Goal: Task Accomplishment & Management: Use online tool/utility

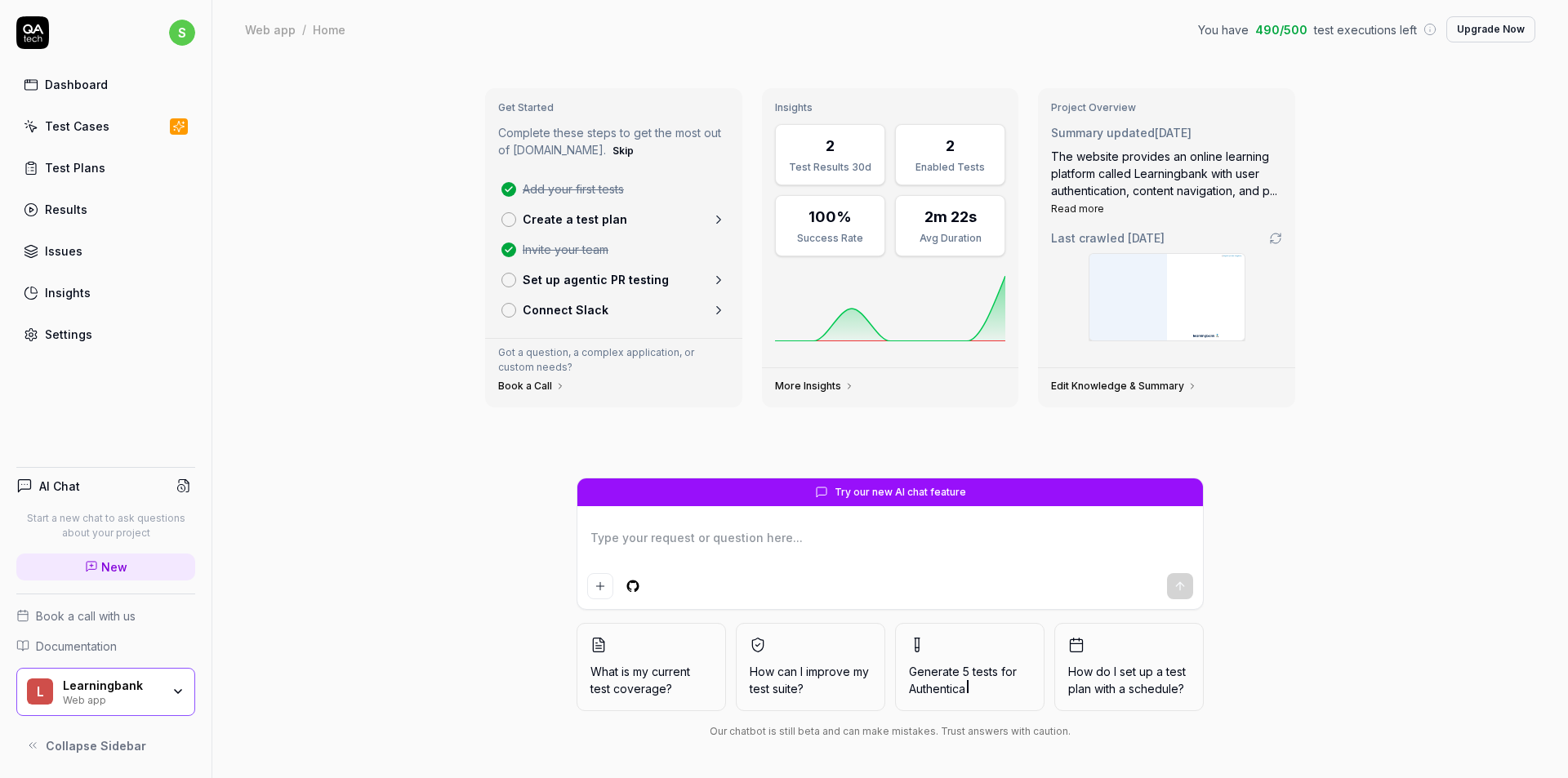
drag, startPoint x: 419, startPoint y: 43, endPoint x: 399, endPoint y: 35, distance: 21.5
click at [399, 35] on div "Web app / Home You have 490 / 500 test executions left Upgrade Now" at bounding box center [890, 30] width 1290 height 26
click at [87, 121] on div "Test Cases" at bounding box center [77, 126] width 64 height 17
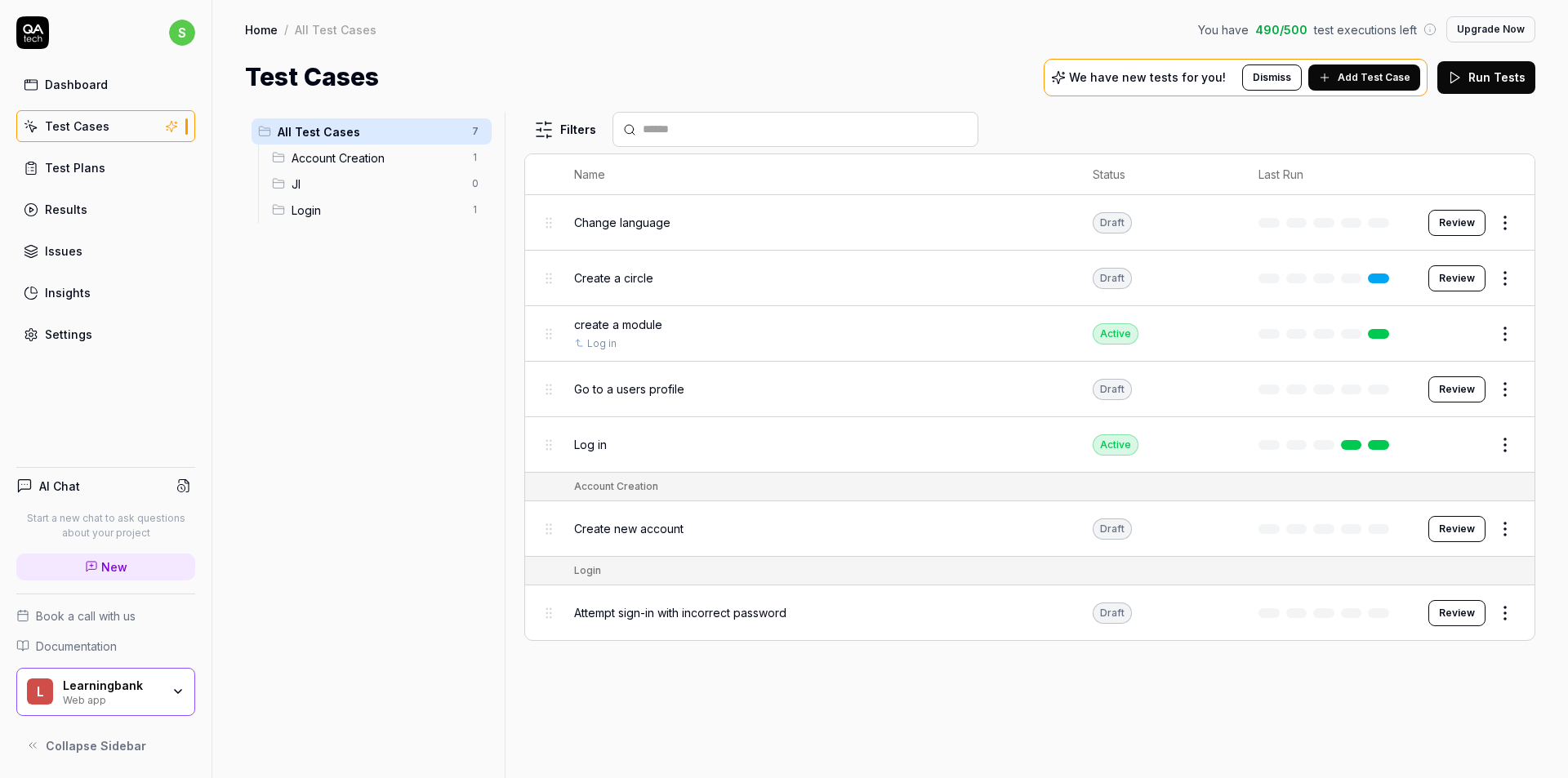
click at [345, 164] on span "Account Creation" at bounding box center [377, 158] width 171 height 17
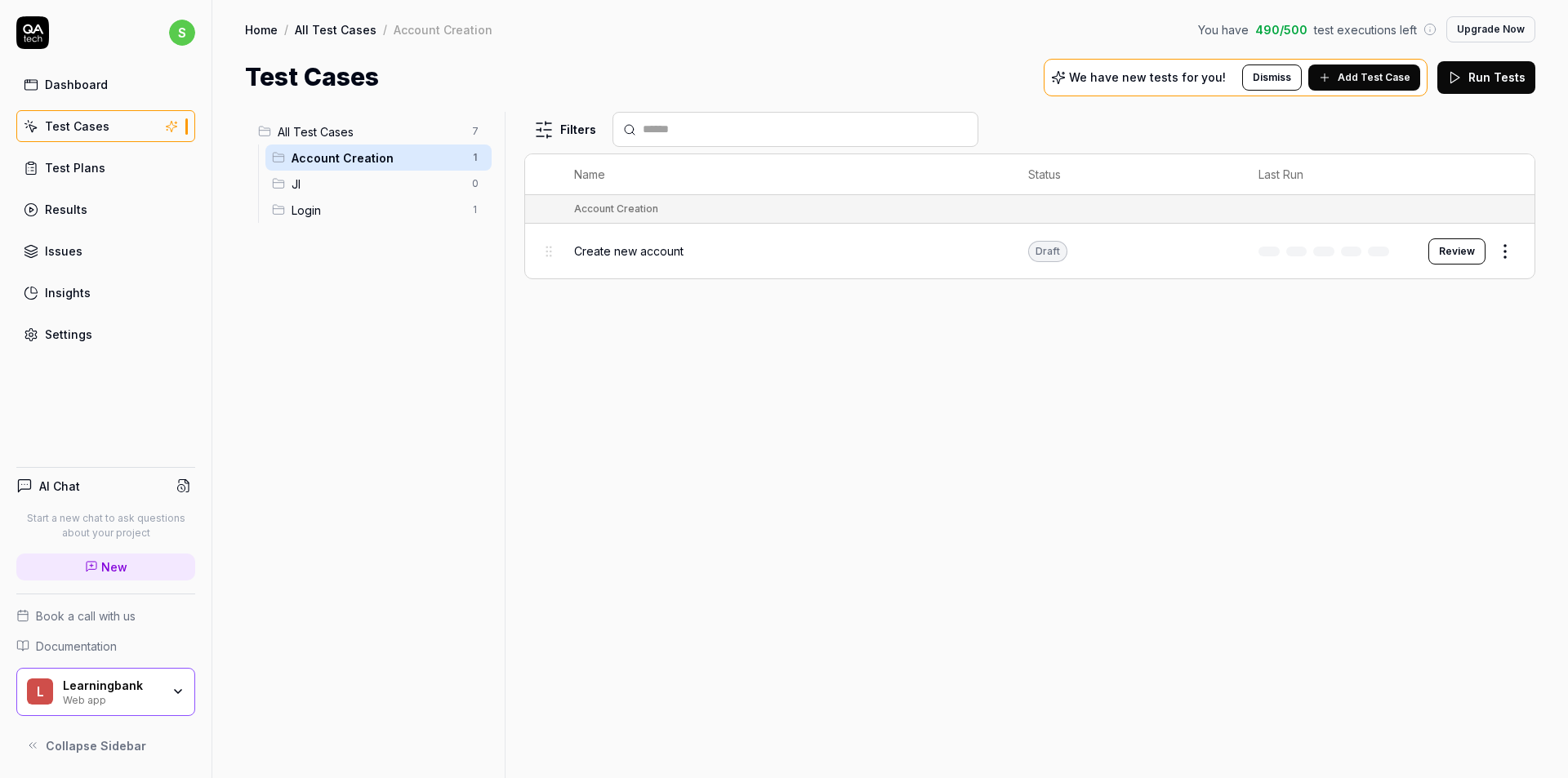
click at [345, 203] on span "Login" at bounding box center [377, 211] width 171 height 17
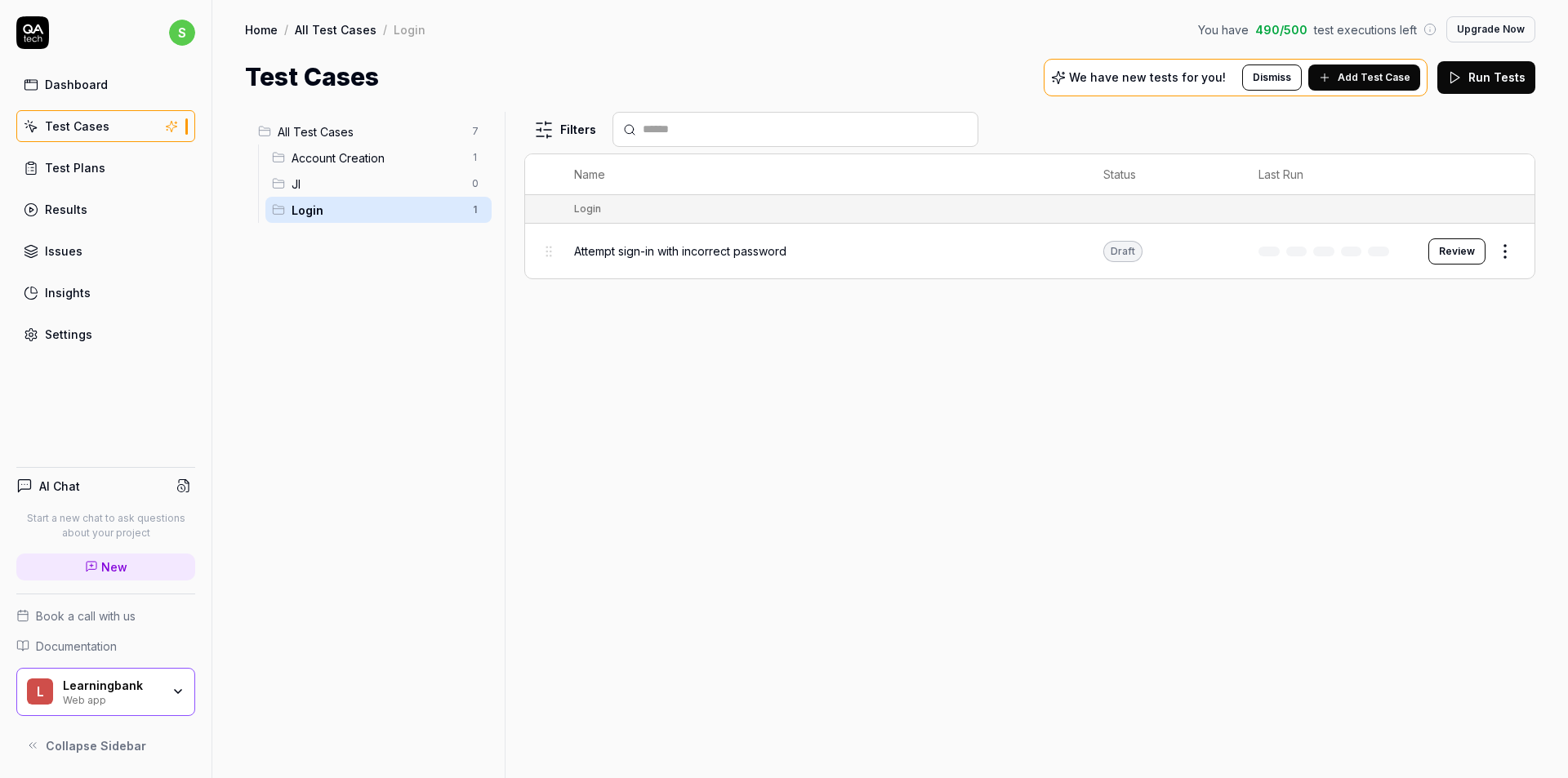
click at [347, 179] on span "Jl" at bounding box center [377, 184] width 171 height 17
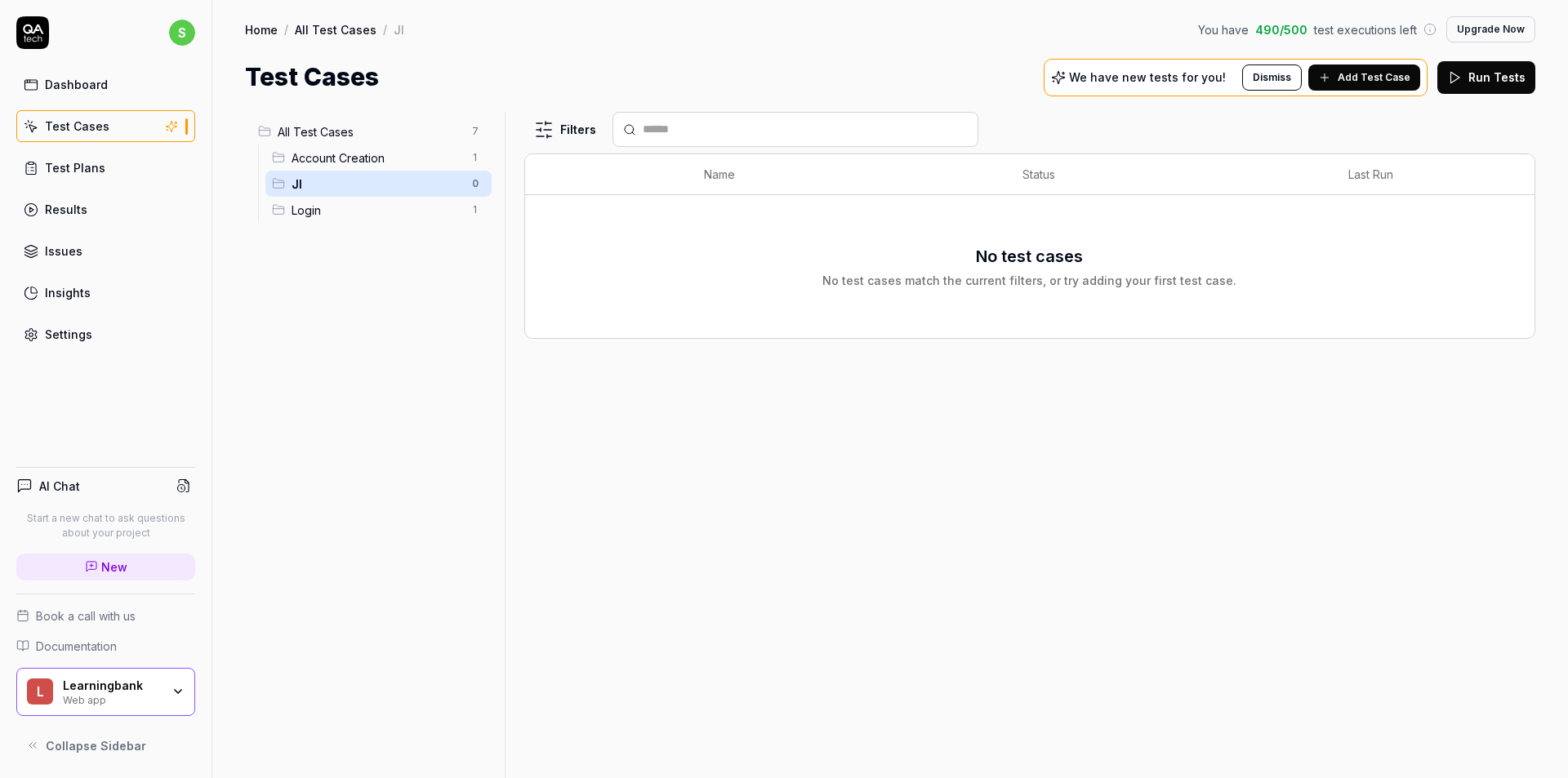
click at [345, 205] on span "Login" at bounding box center [377, 211] width 171 height 17
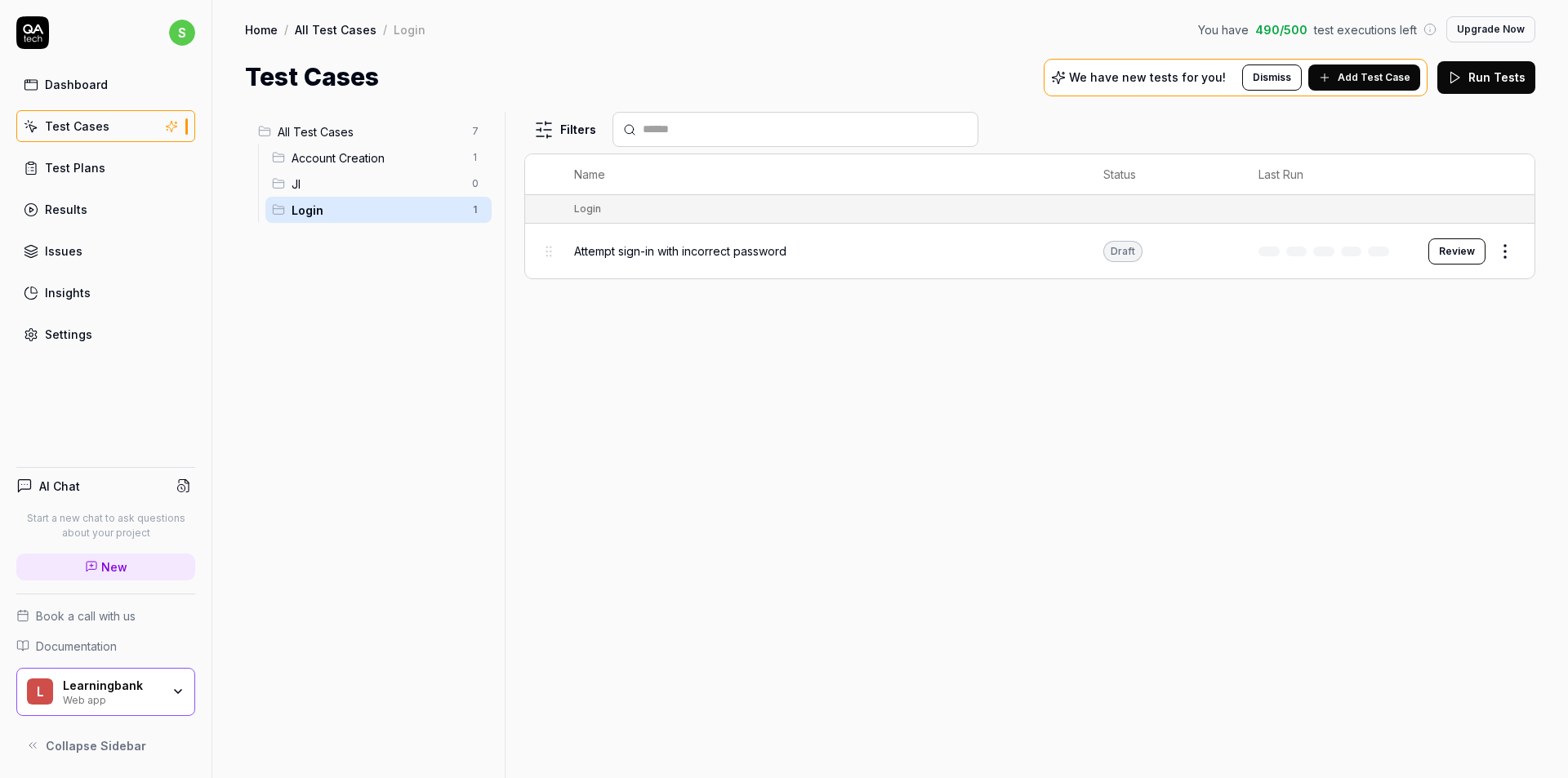
click at [85, 245] on link "Issues" at bounding box center [106, 251] width 179 height 32
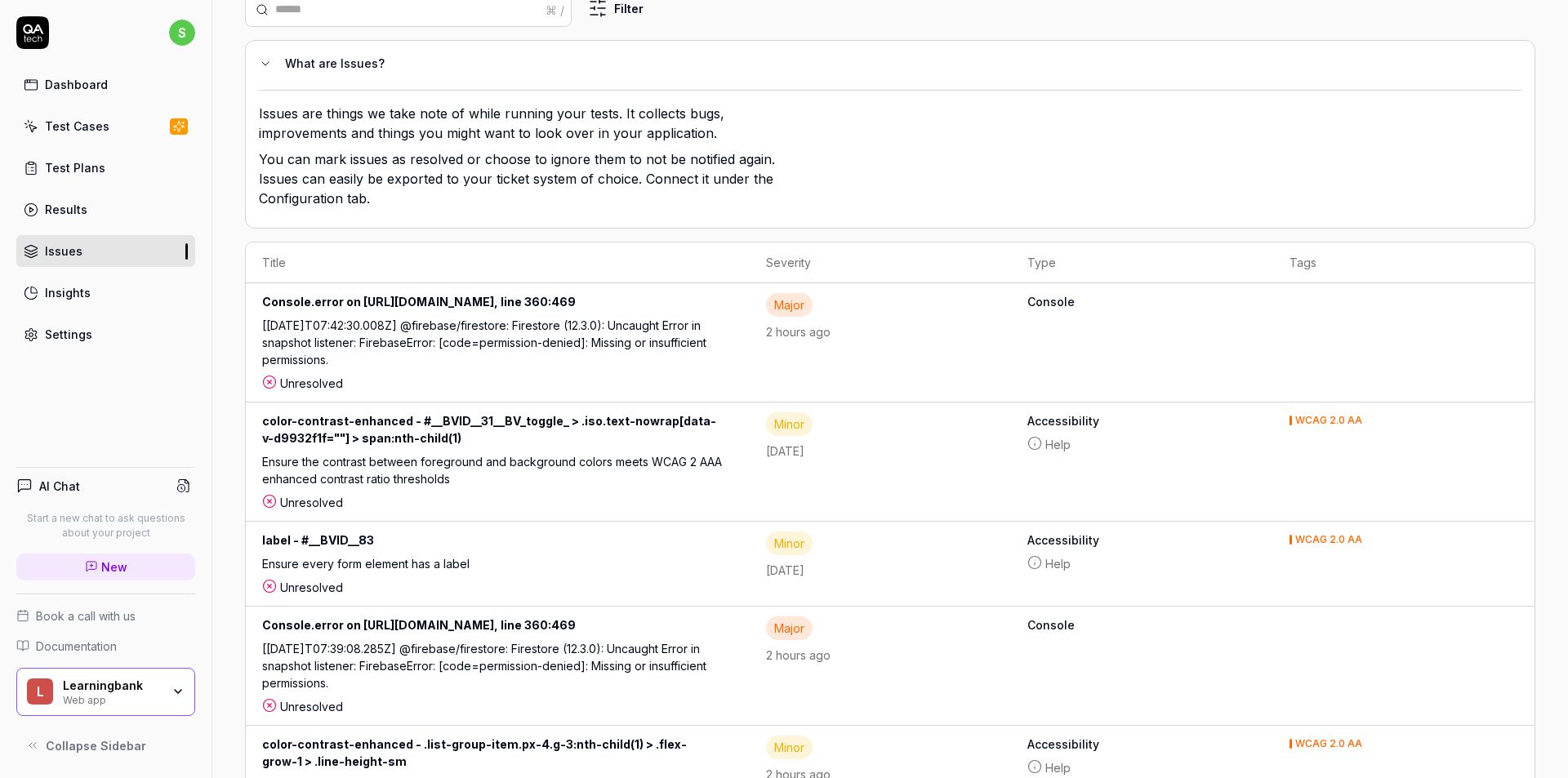
scroll to position [82, 0]
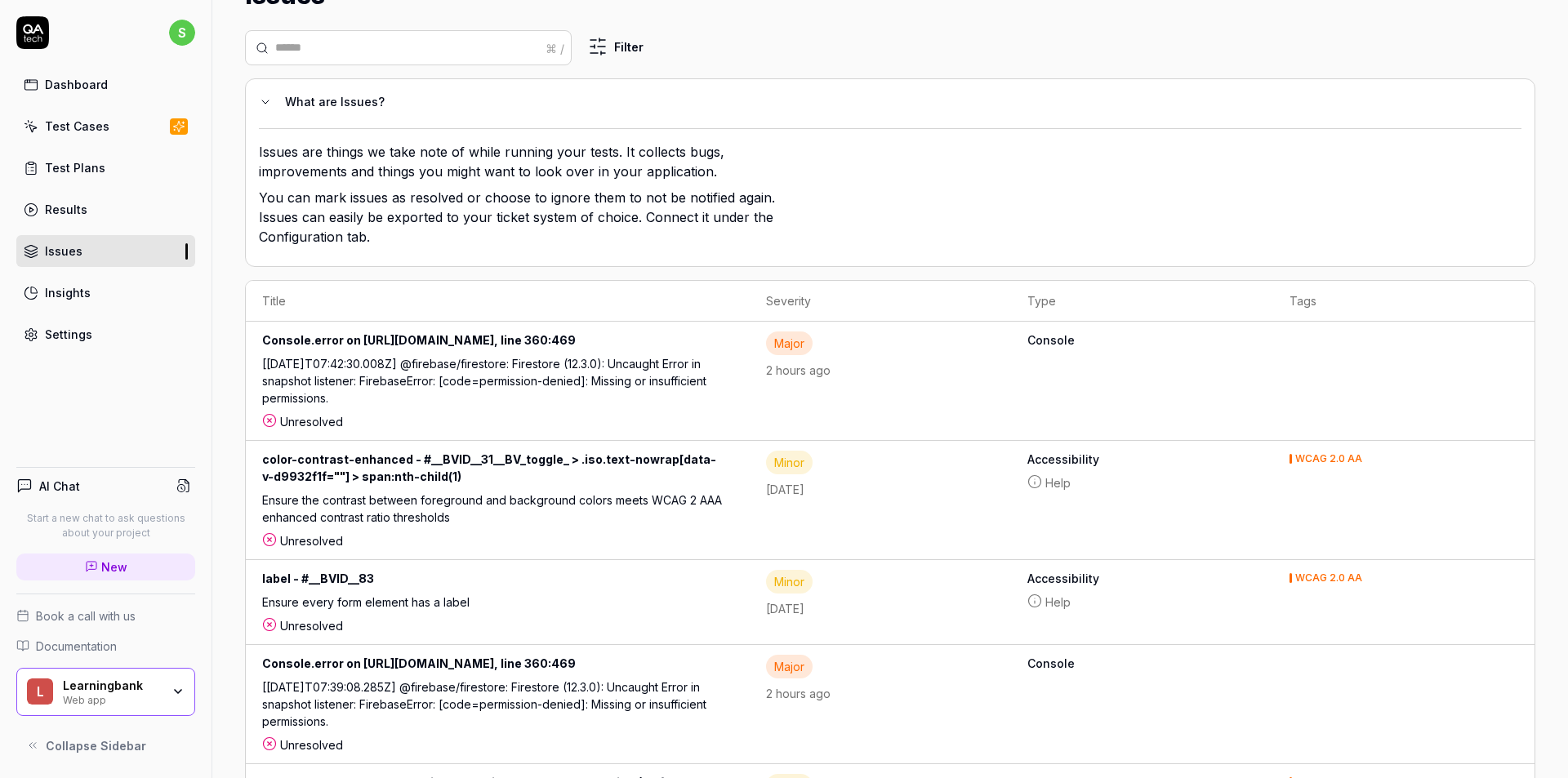
click at [105, 134] on div "Test Cases" at bounding box center [77, 126] width 64 height 17
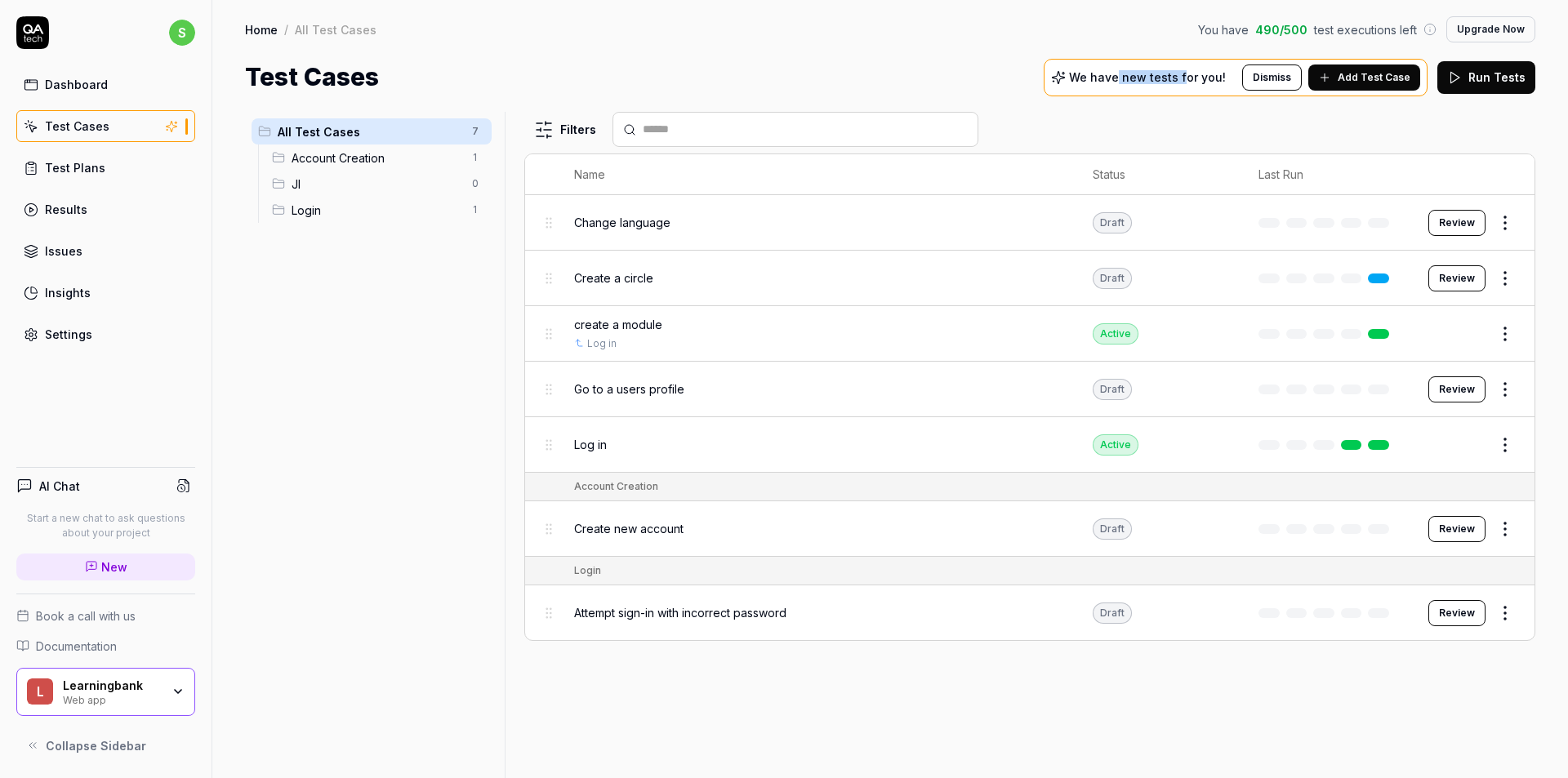
drag, startPoint x: 1153, startPoint y: 77, endPoint x: 1189, endPoint y: 77, distance: 36.0
click at [1189, 77] on p "We have new tests for you!" at bounding box center [1147, 77] width 157 height 11
click at [1060, 36] on div "Home / All Test Cases You have 490 / 500 test executions left Upgrade Now" at bounding box center [890, 30] width 1290 height 26
click at [125, 91] on link "Dashboard" at bounding box center [106, 84] width 179 height 32
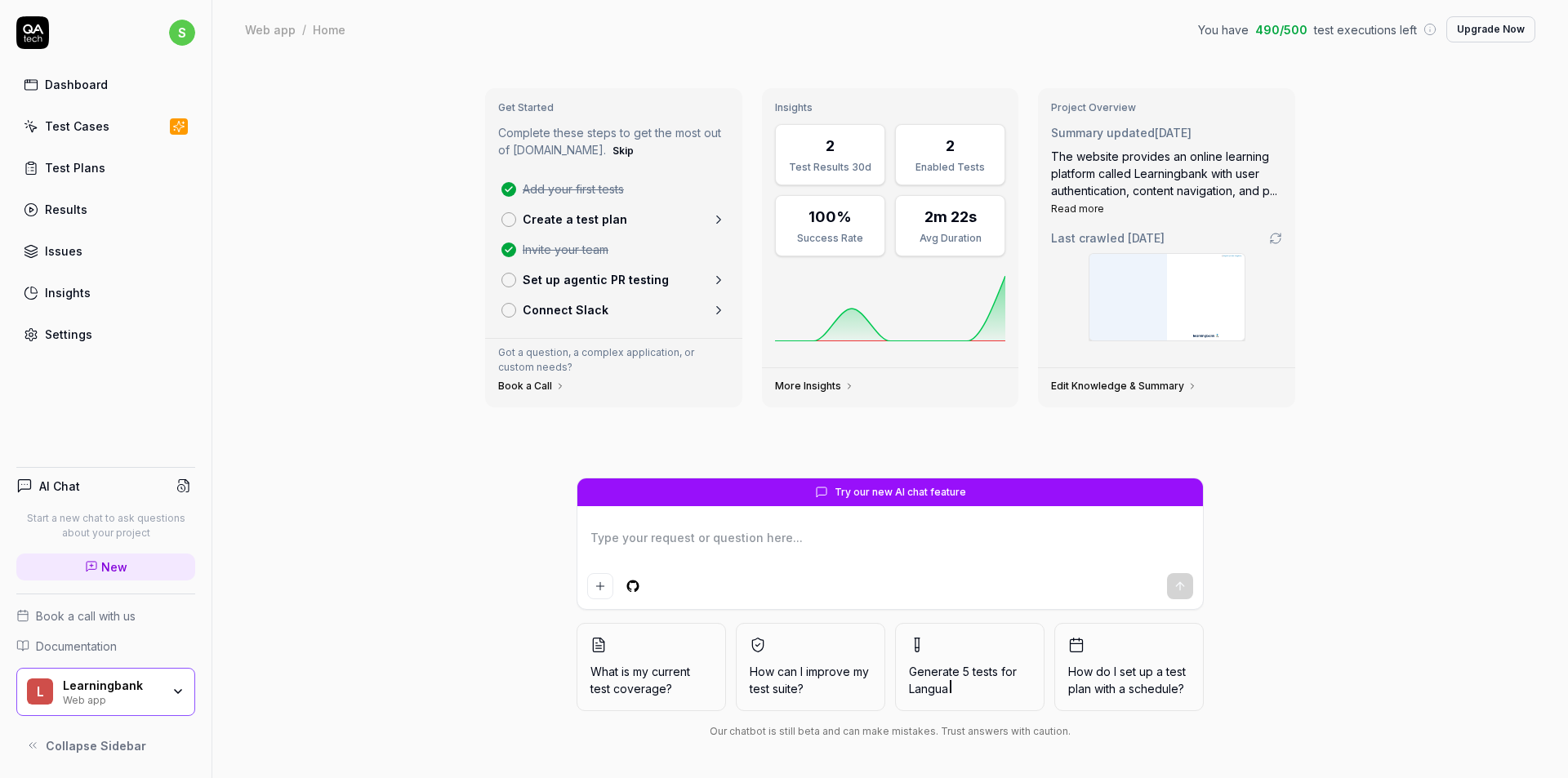
click at [761, 538] on textarea at bounding box center [890, 546] width 606 height 41
click at [84, 137] on link "Test Cases" at bounding box center [106, 126] width 179 height 32
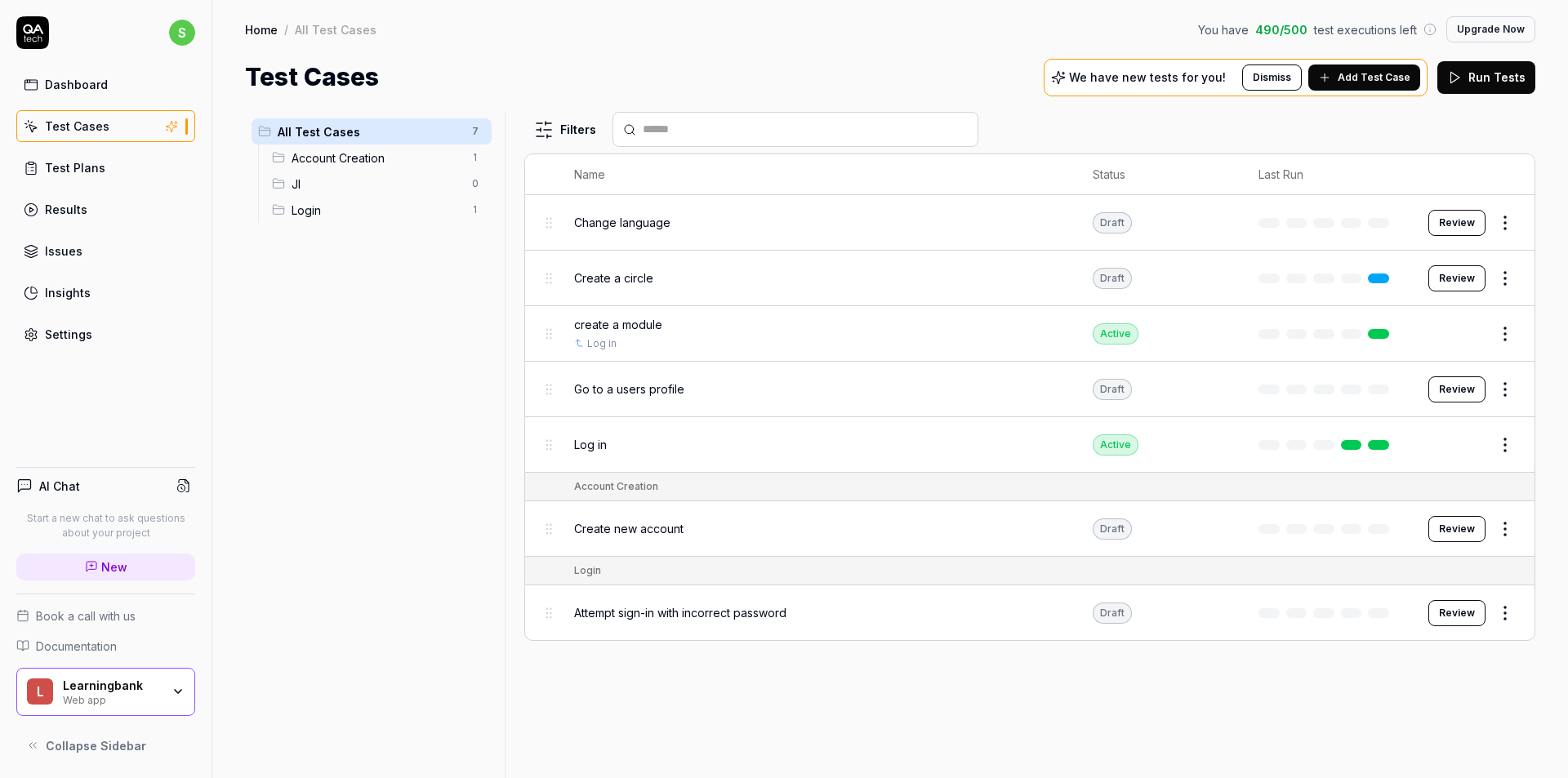
drag, startPoint x: 736, startPoint y: 57, endPoint x: 695, endPoint y: 47, distance: 42.2
click at [695, 47] on div "Home / All Test Cases You have 490 / 500 test executions left Upgrade Now Home …" at bounding box center [890, 48] width 1356 height 96
click at [373, 162] on span "Account Creation" at bounding box center [377, 158] width 171 height 17
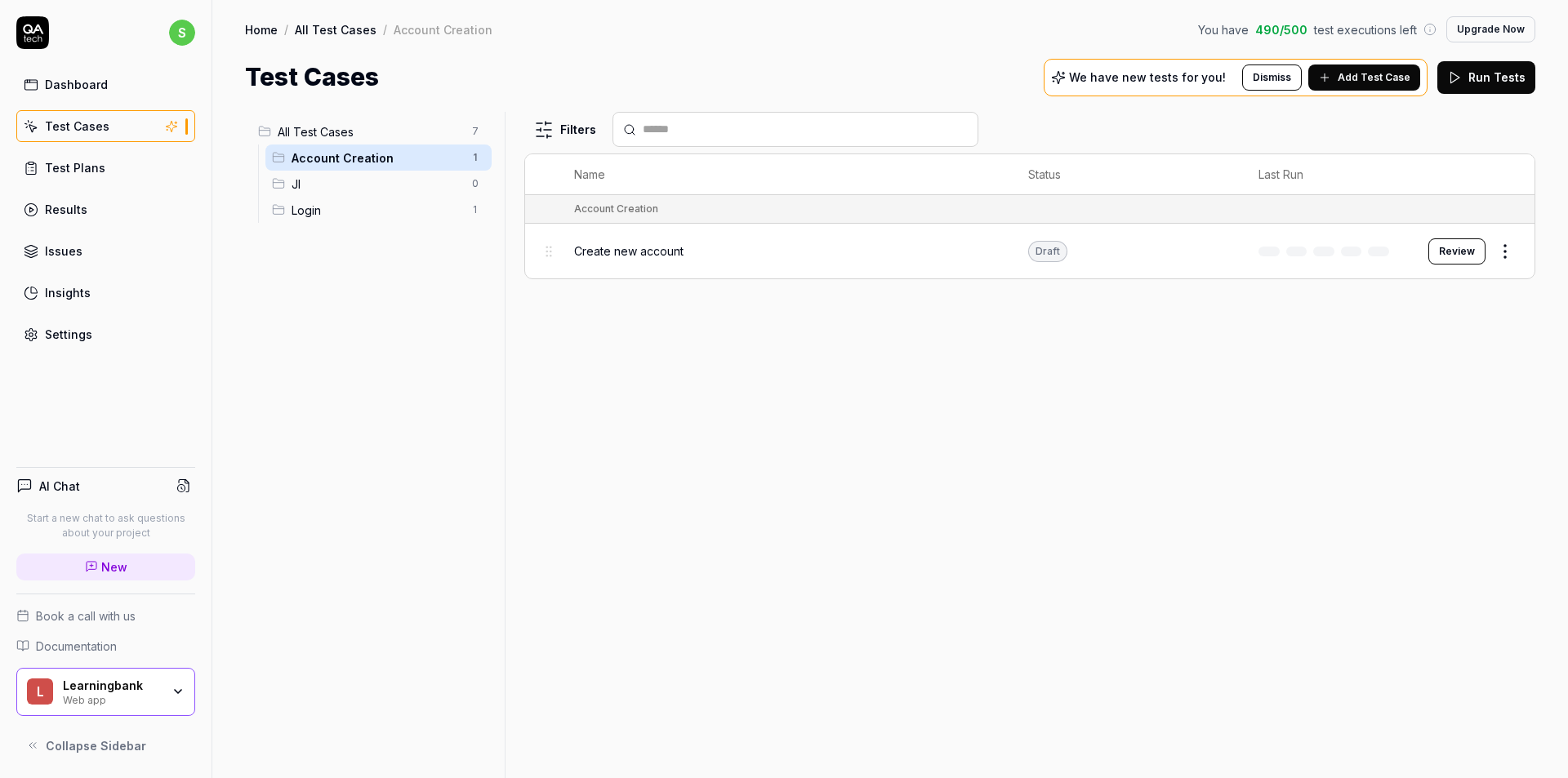
click at [747, 243] on div "Create new account" at bounding box center [785, 252] width 422 height 17
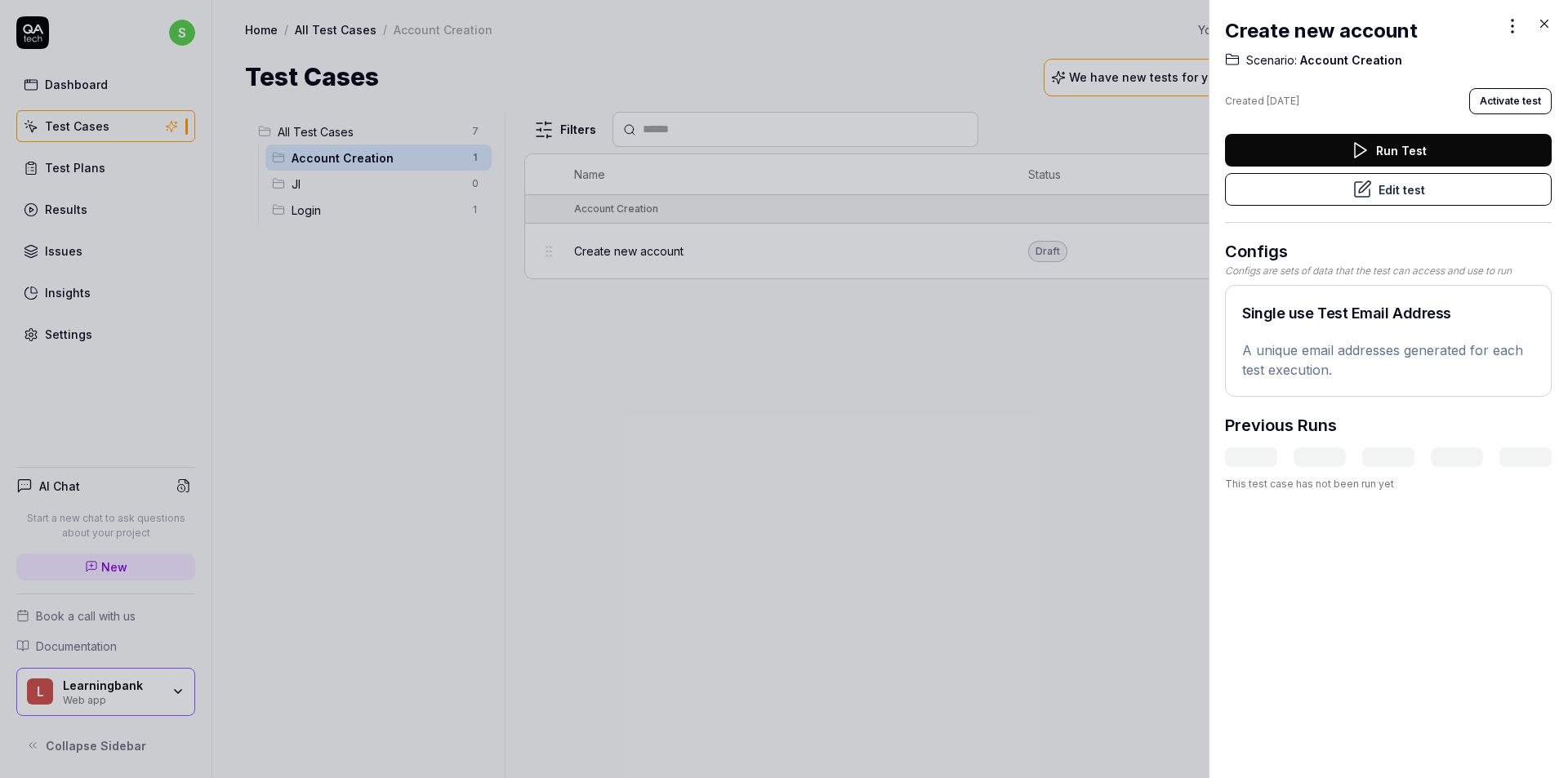
click at [1060, 396] on div at bounding box center [784, 389] width 1568 height 778
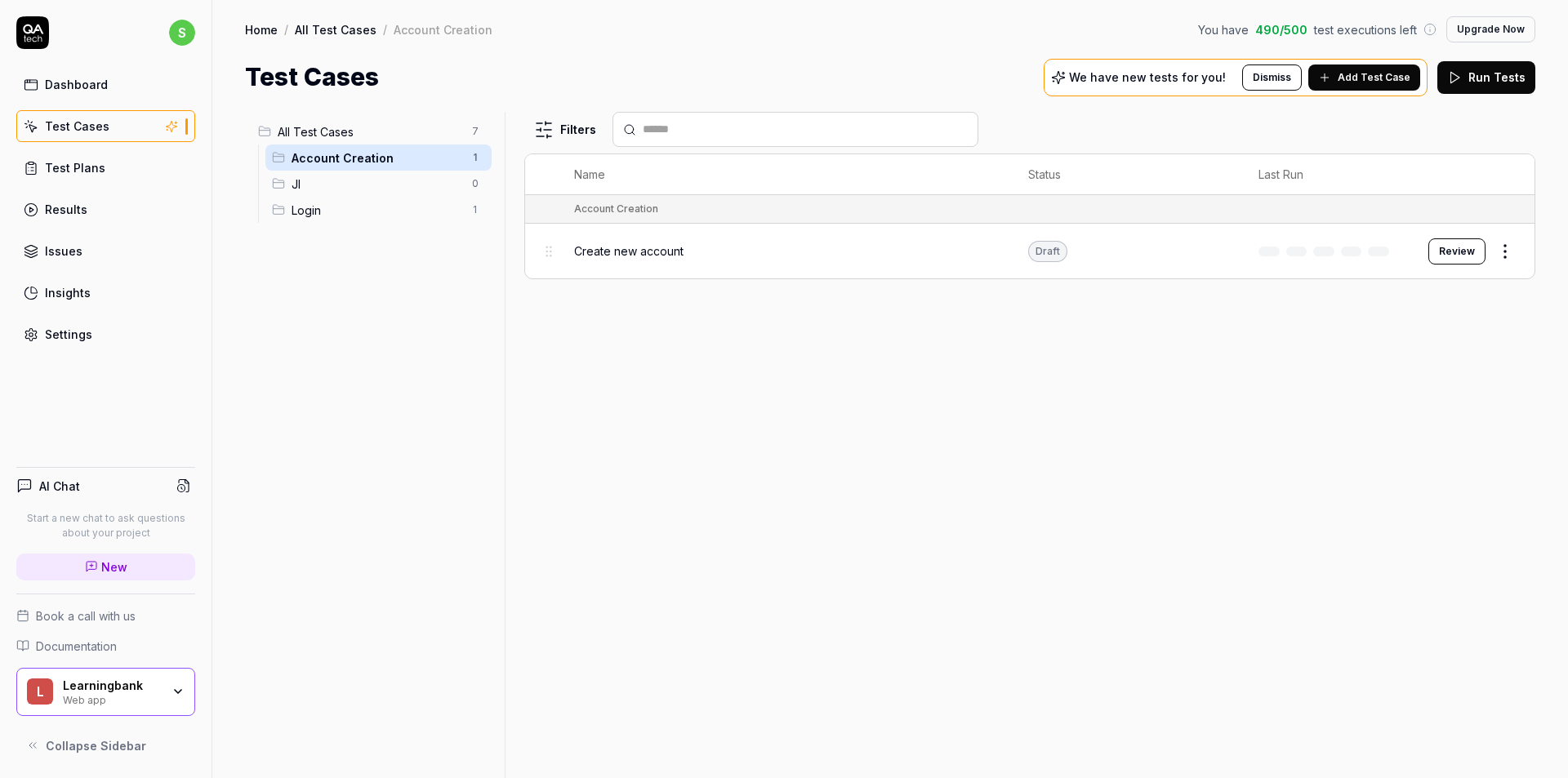
click at [317, 202] on span "Login" at bounding box center [377, 211] width 171 height 17
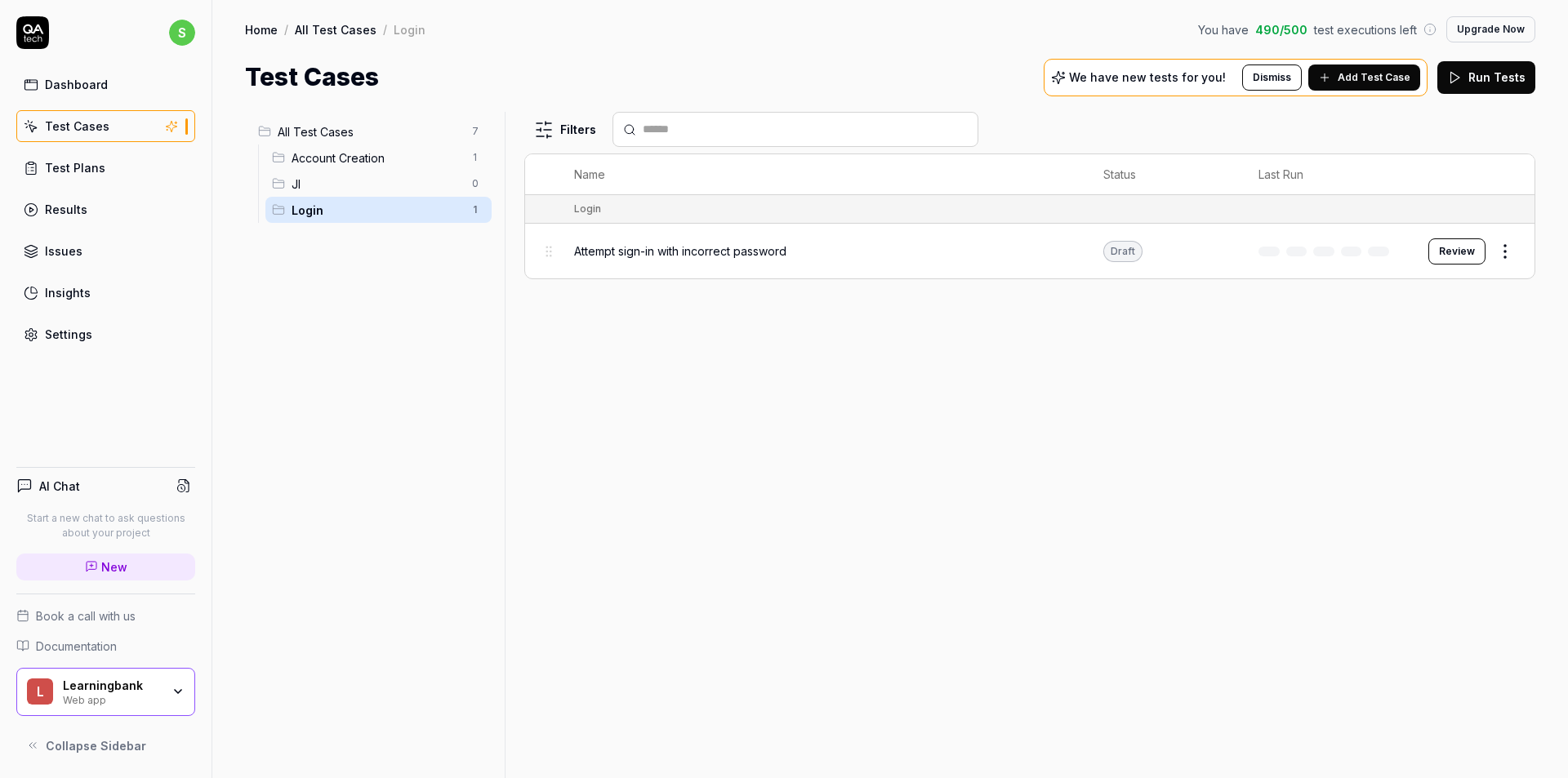
click at [874, 257] on div "Attempt sign-in with incorrect password" at bounding box center [822, 252] width 497 height 17
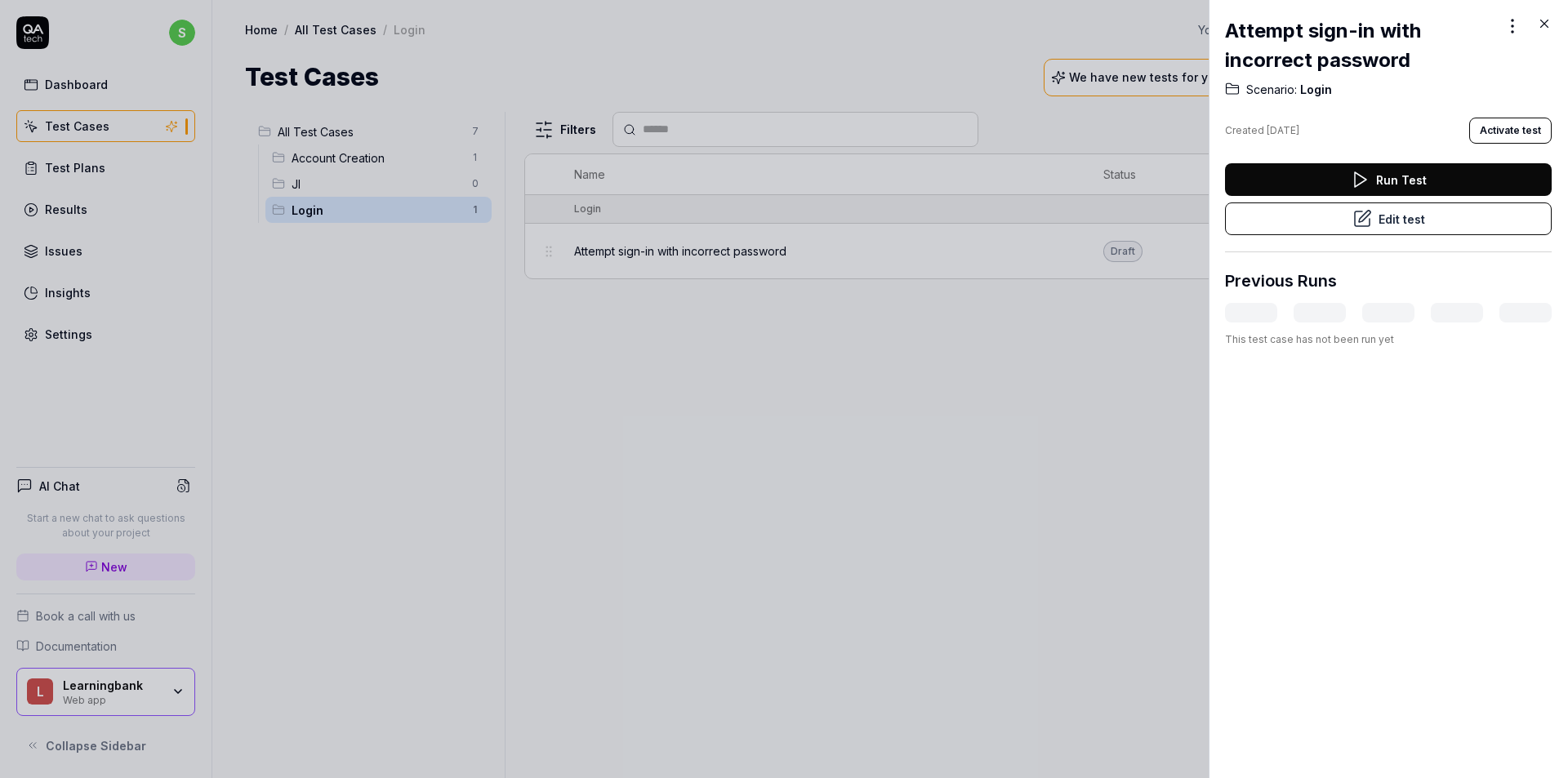
click at [855, 349] on div at bounding box center [784, 389] width 1568 height 778
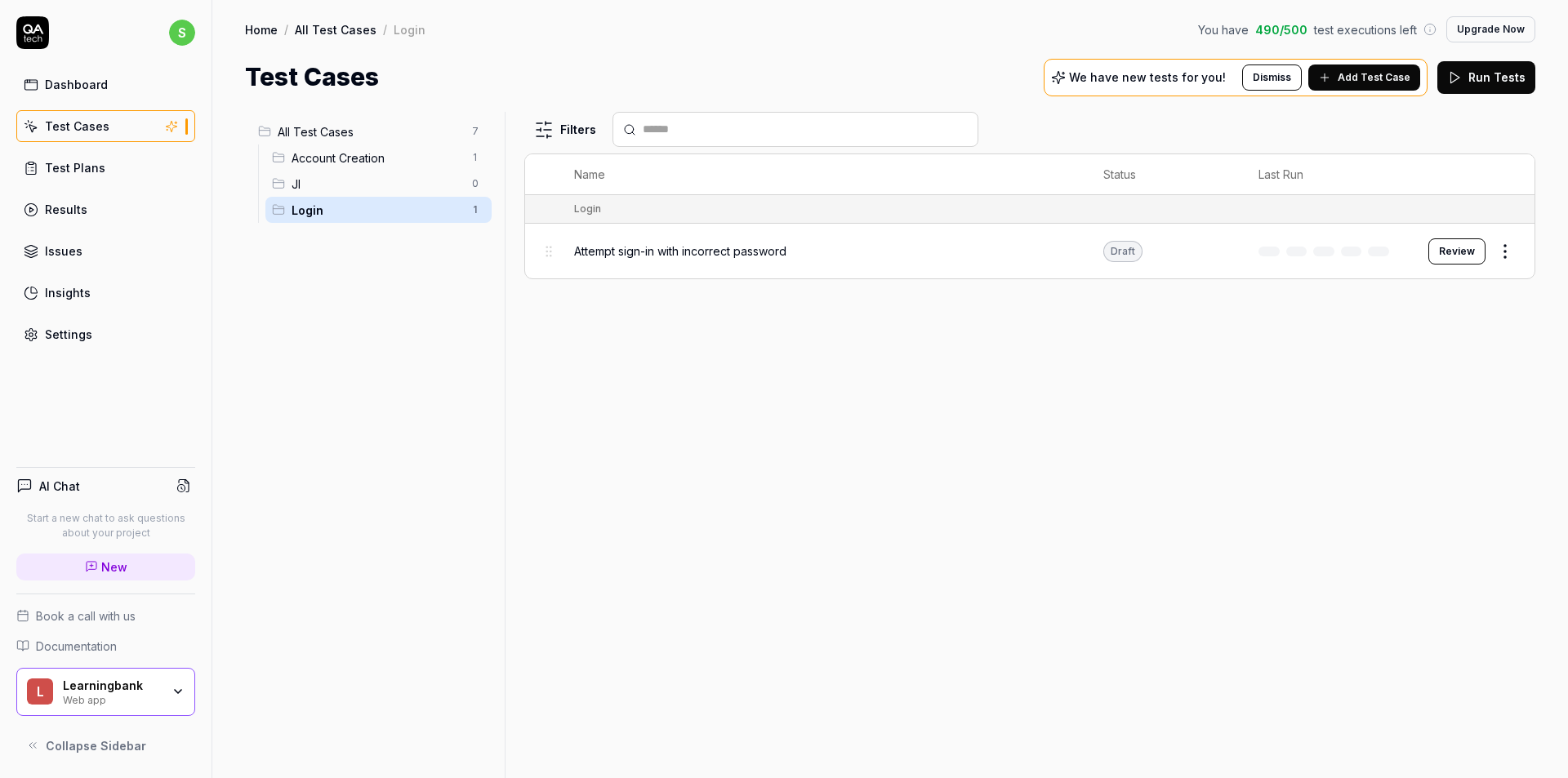
drag, startPoint x: 734, startPoint y: 67, endPoint x: 690, endPoint y: 61, distance: 44.4
click at [693, 61] on div "Test Cases We have new tests for you! Dismiss Add Test Case Run Tests" at bounding box center [890, 77] width 1290 height 37
click at [89, 258] on link "Issues" at bounding box center [106, 251] width 179 height 32
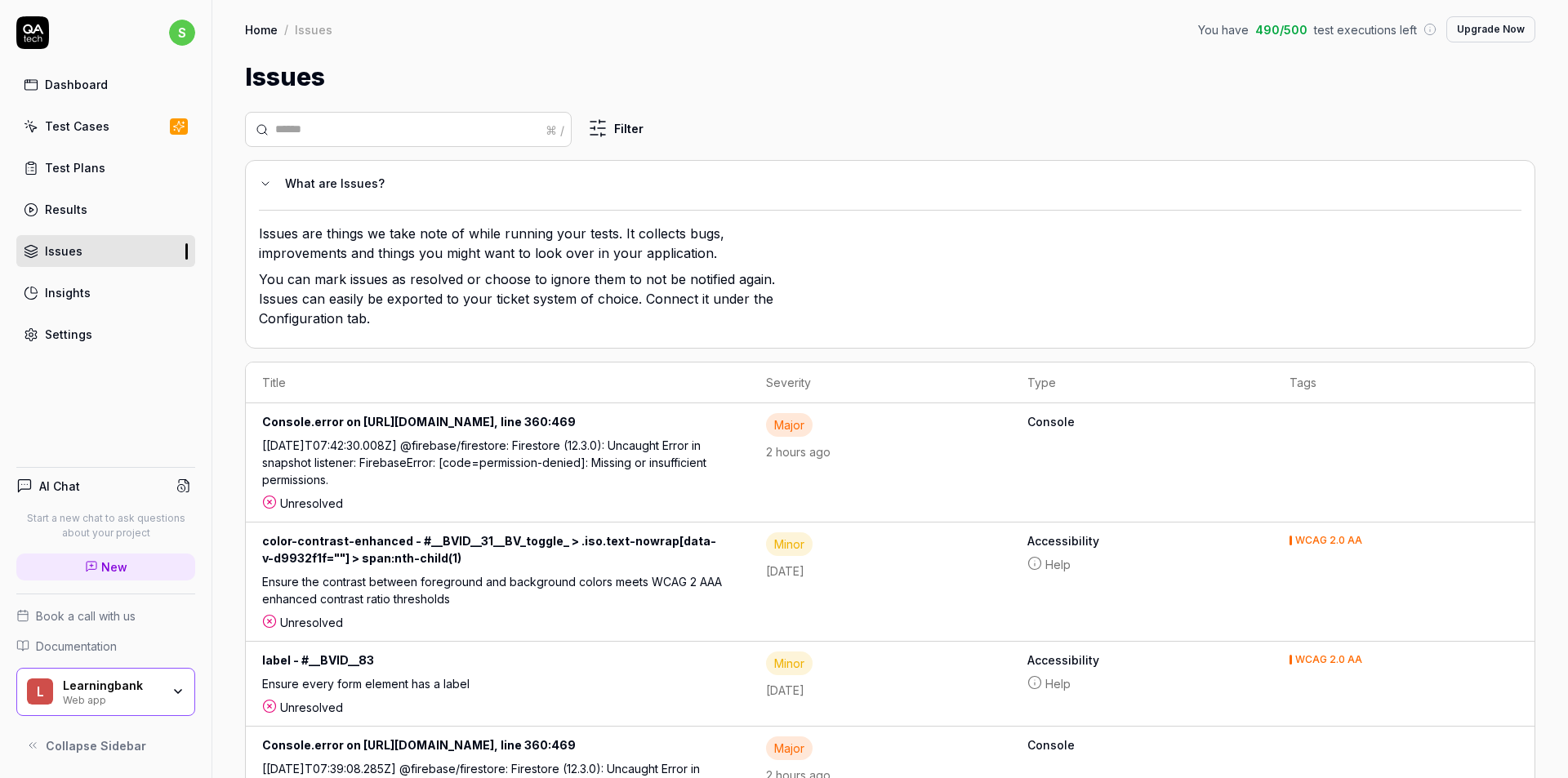
click at [175, 690] on icon "button" at bounding box center [178, 692] width 7 height 3
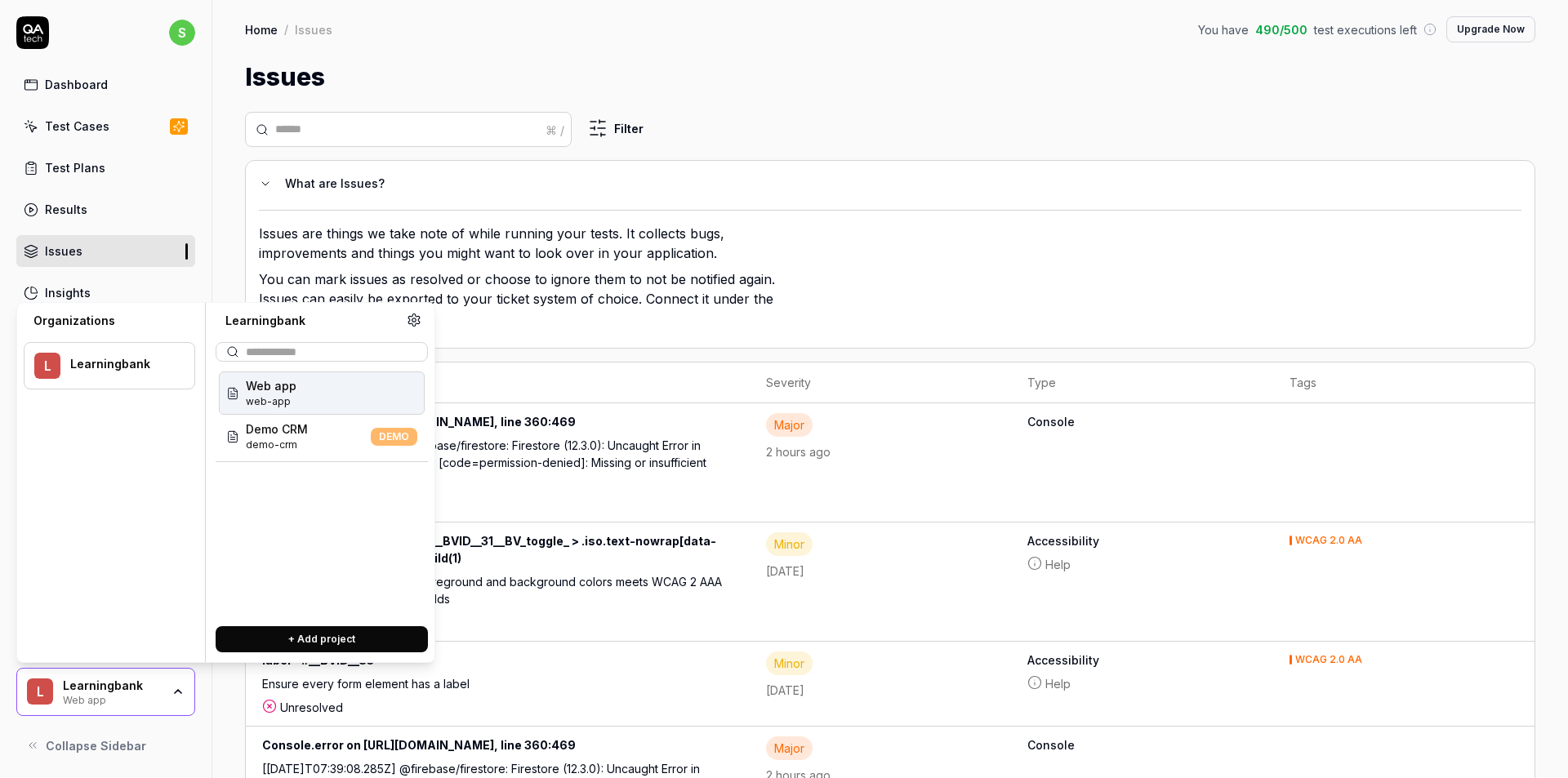
click at [174, 690] on icon "button" at bounding box center [178, 691] width 13 height 13
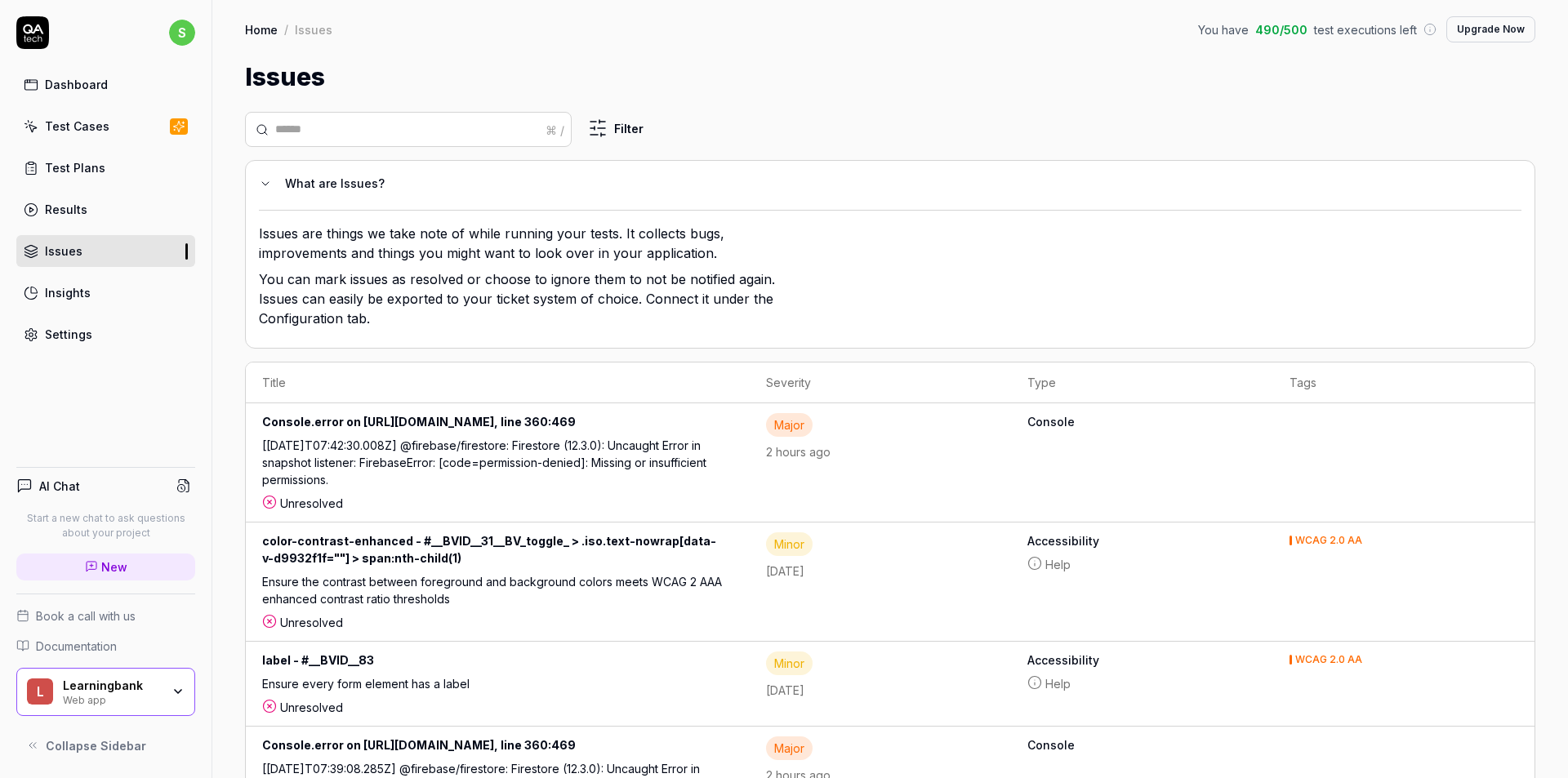
click at [93, 126] on div "Test Cases" at bounding box center [77, 126] width 64 height 17
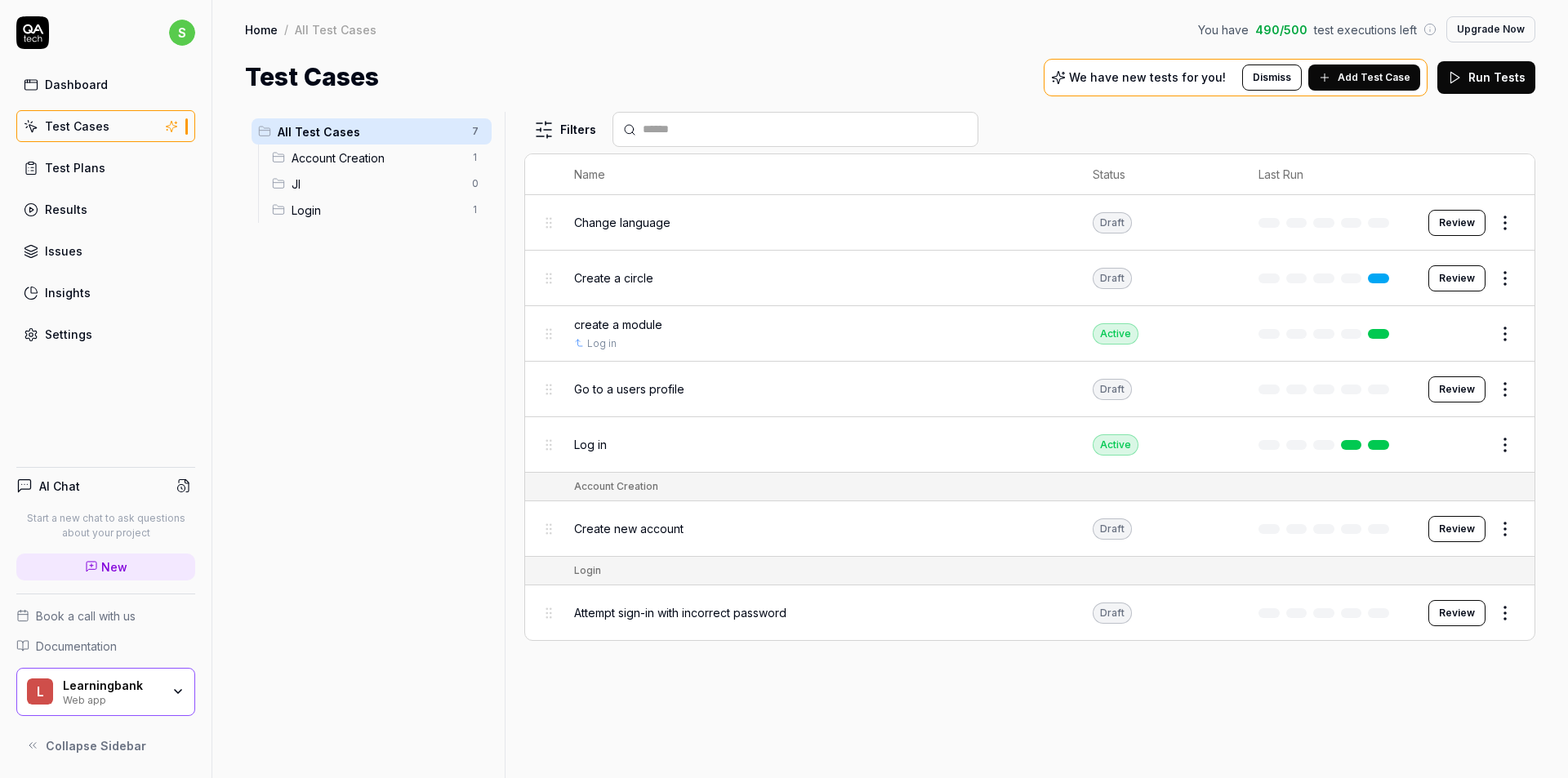
drag, startPoint x: 527, startPoint y: 64, endPoint x: 511, endPoint y: 57, distance: 17.5
click at [511, 57] on div "Home / All Test Cases You have 490 / 500 test executions left Upgrade Now Home …" at bounding box center [890, 48] width 1356 height 96
click at [497, 53] on div "Home / All Test Cases You have 490 / 500 test executions left Upgrade Now Home …" at bounding box center [890, 48] width 1356 height 96
drag, startPoint x: 484, startPoint y: 50, endPoint x: 443, endPoint y: 55, distance: 41.3
click at [474, 49] on div "Home / All Test Cases You have 490 / 500 test executions left Upgrade Now Home …" at bounding box center [890, 48] width 1356 height 96
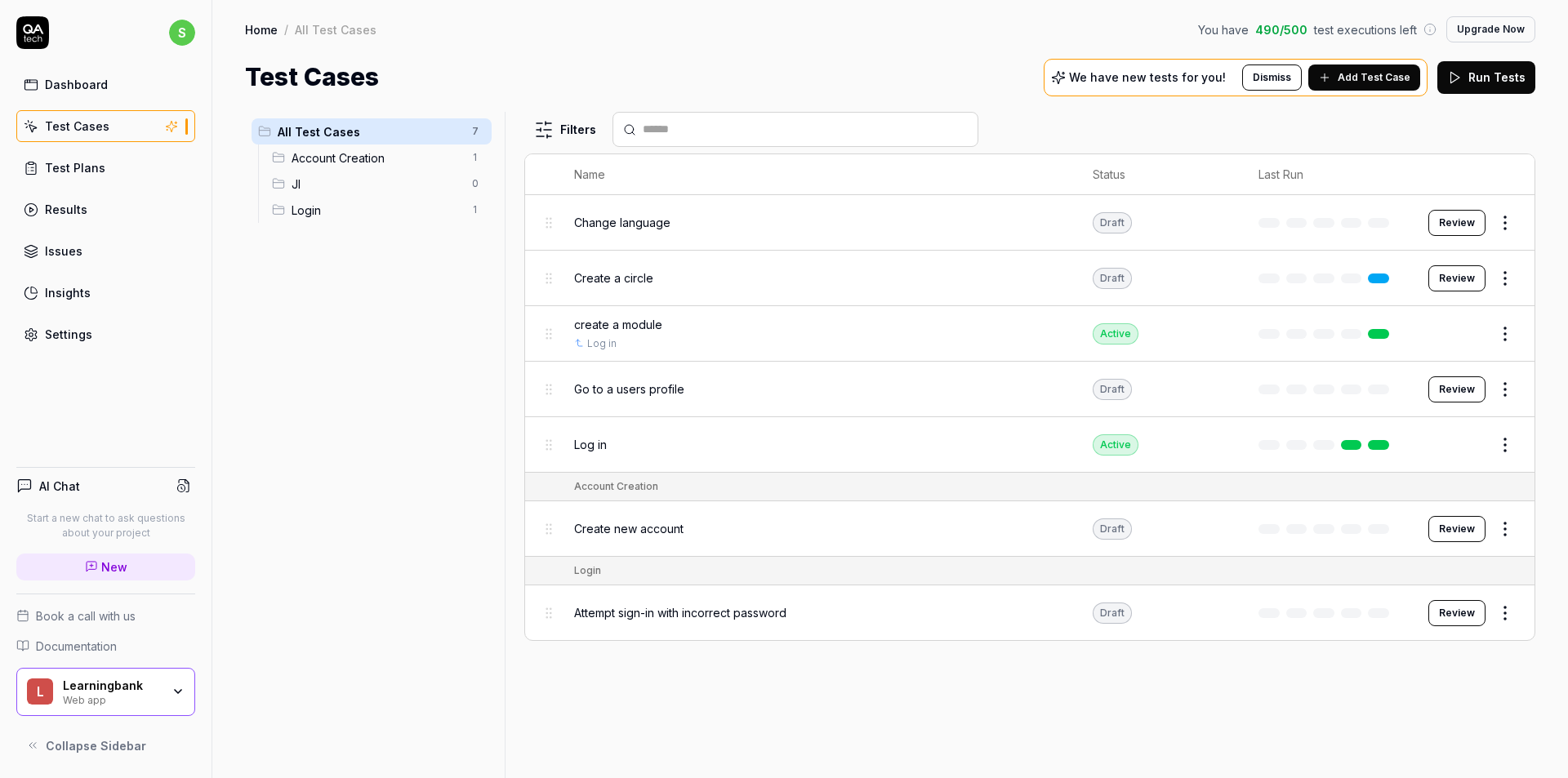
click at [332, 126] on span "All Test Cases" at bounding box center [370, 132] width 184 height 17
click at [789, 516] on div "Create new account" at bounding box center [817, 528] width 486 height 35
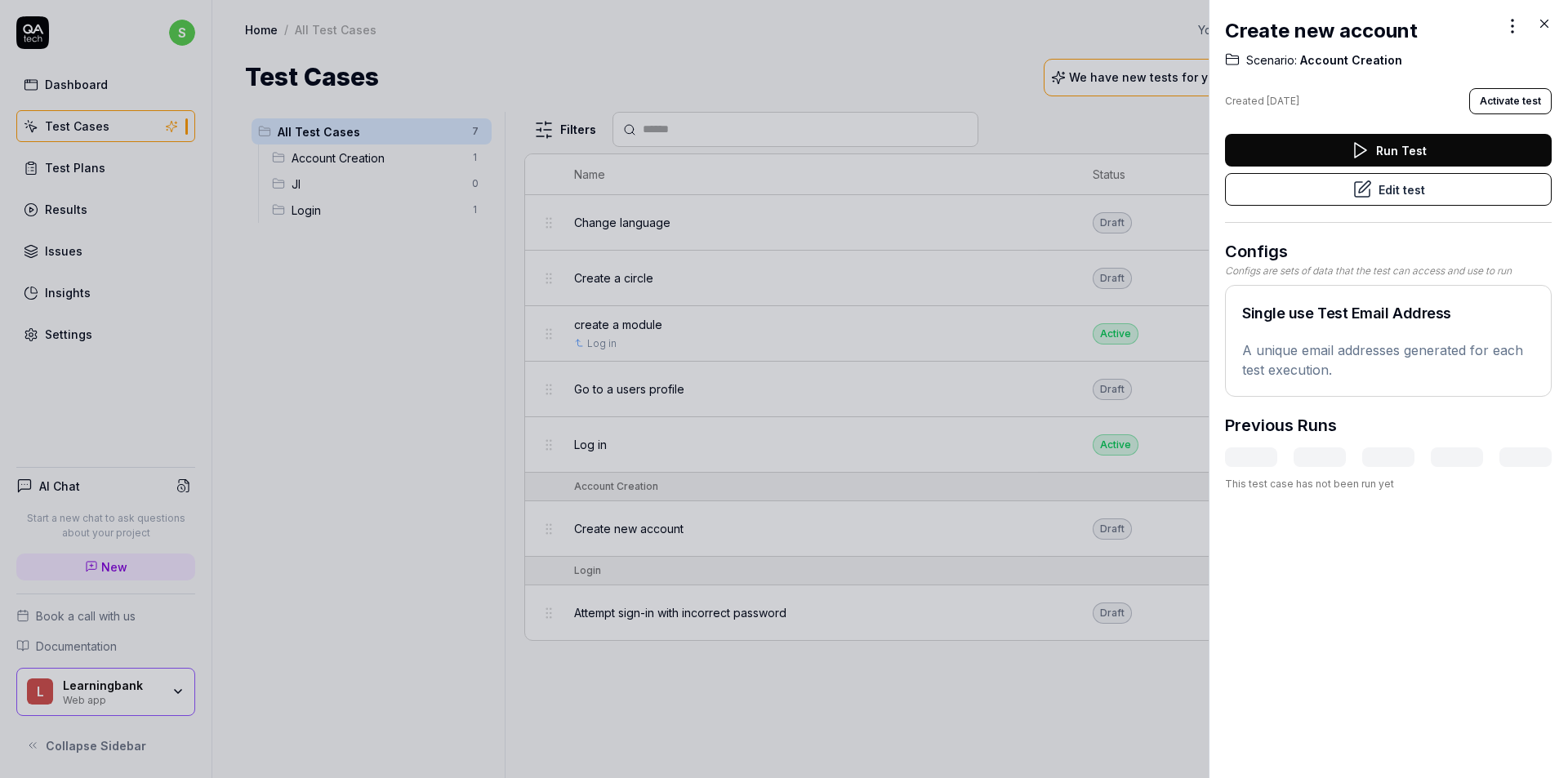
click at [1536, 24] on div "Create new account" at bounding box center [1388, 31] width 326 height 30
click at [1541, 23] on icon at bounding box center [1544, 23] width 15 height 15
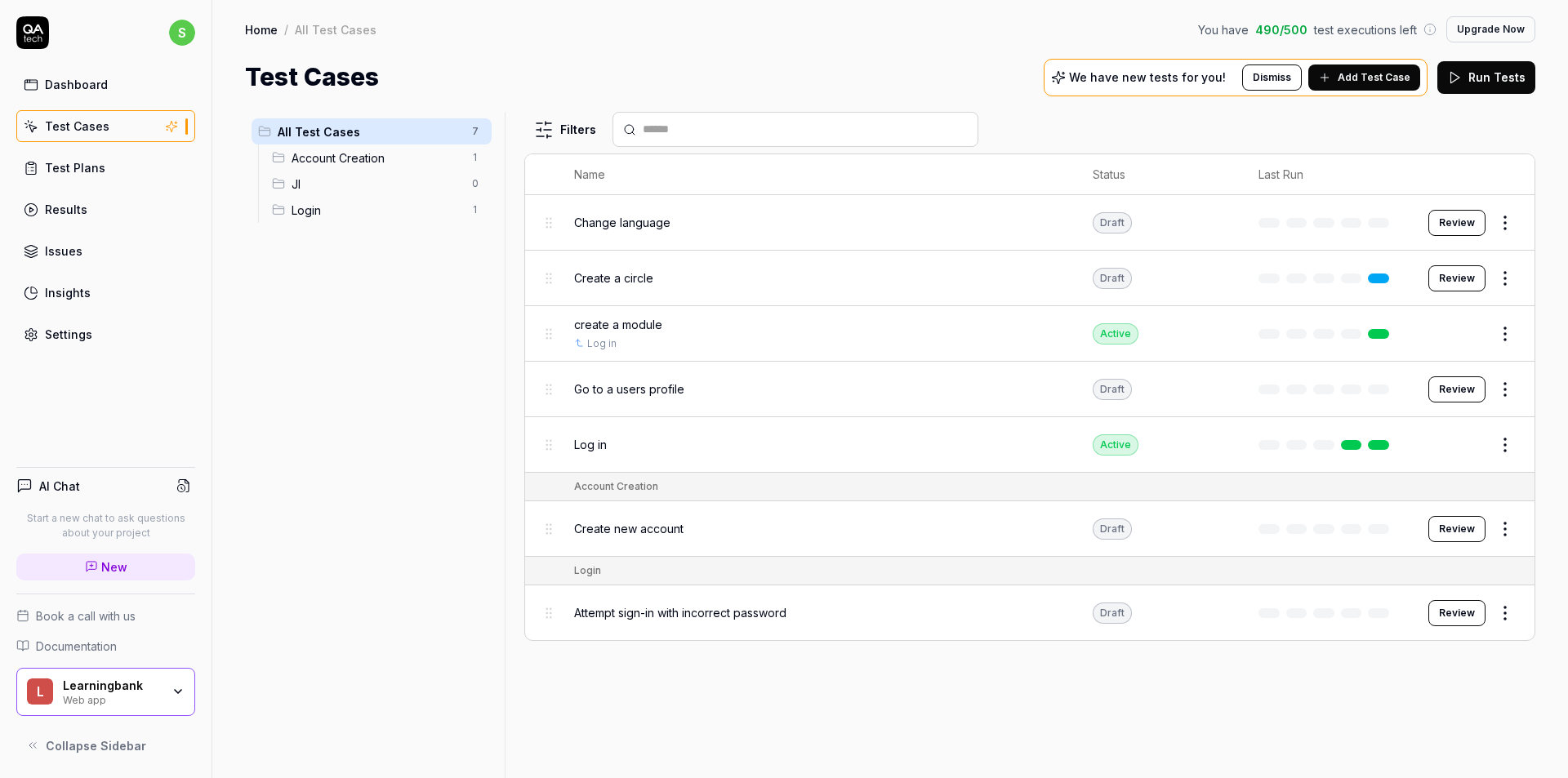
click at [694, 444] on div "Log in" at bounding box center [817, 445] width 486 height 17
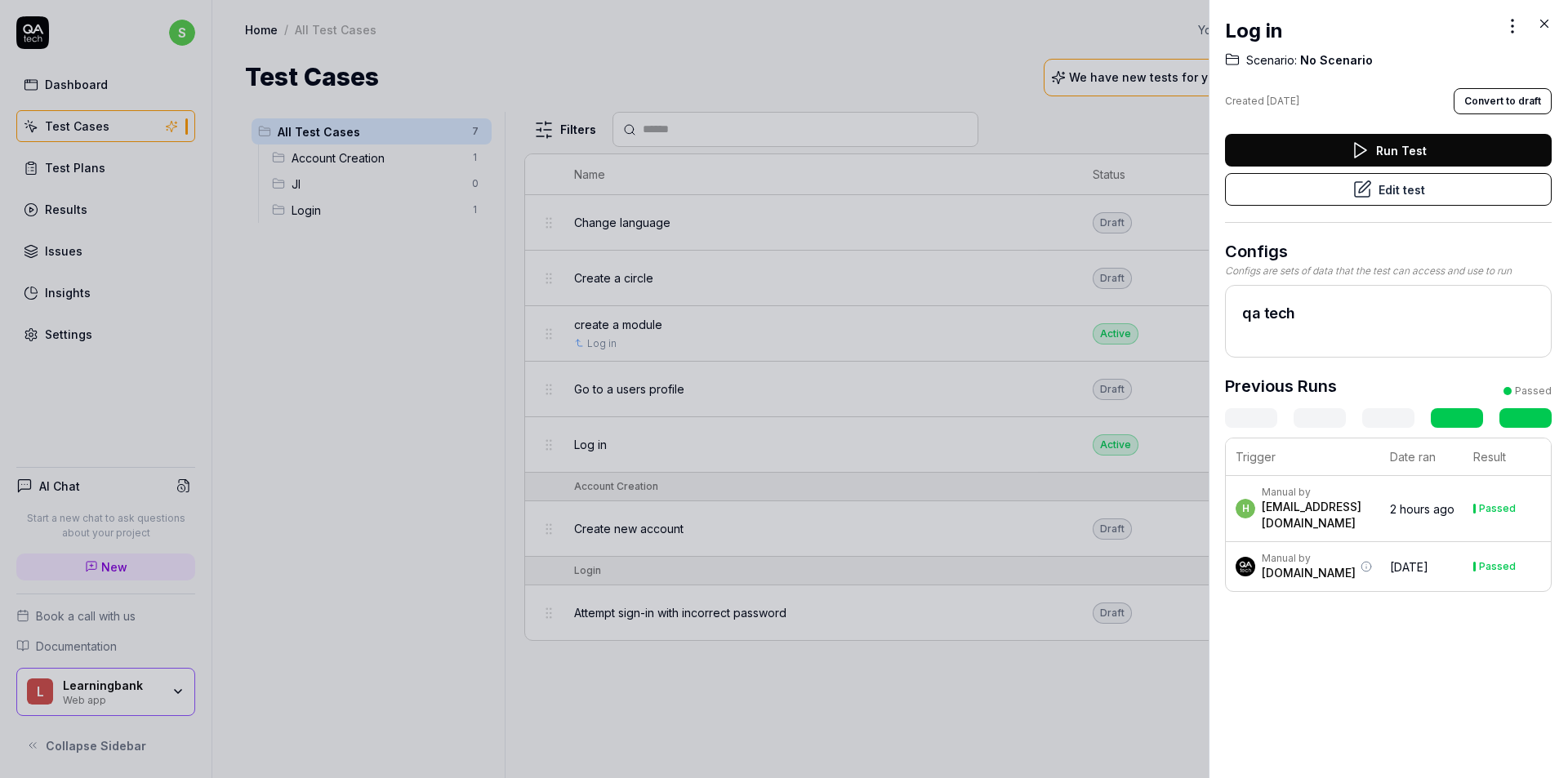
click at [1540, 26] on icon at bounding box center [1544, 23] width 15 height 15
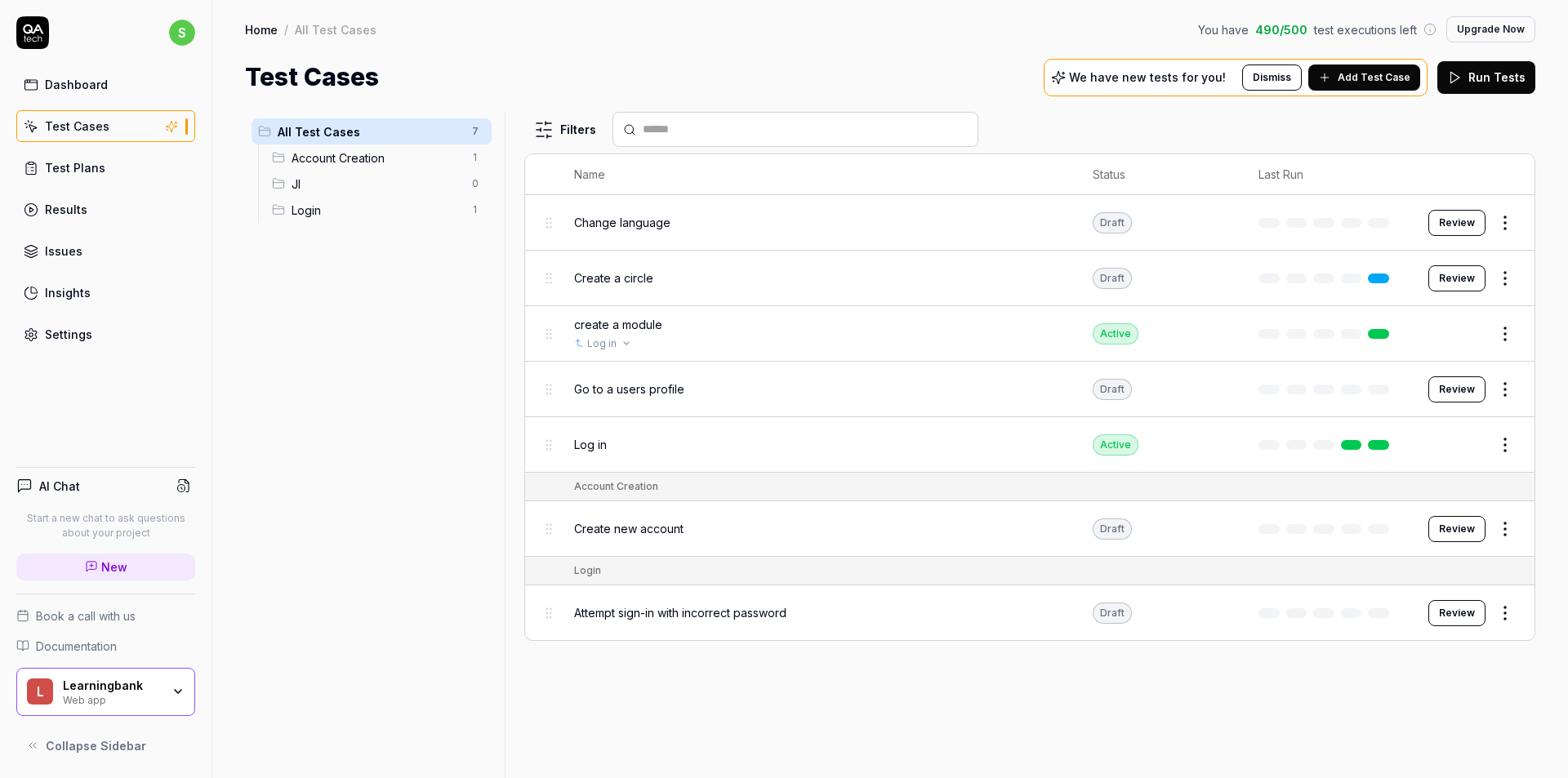
click at [716, 345] on div "Log in" at bounding box center [817, 344] width 486 height 15
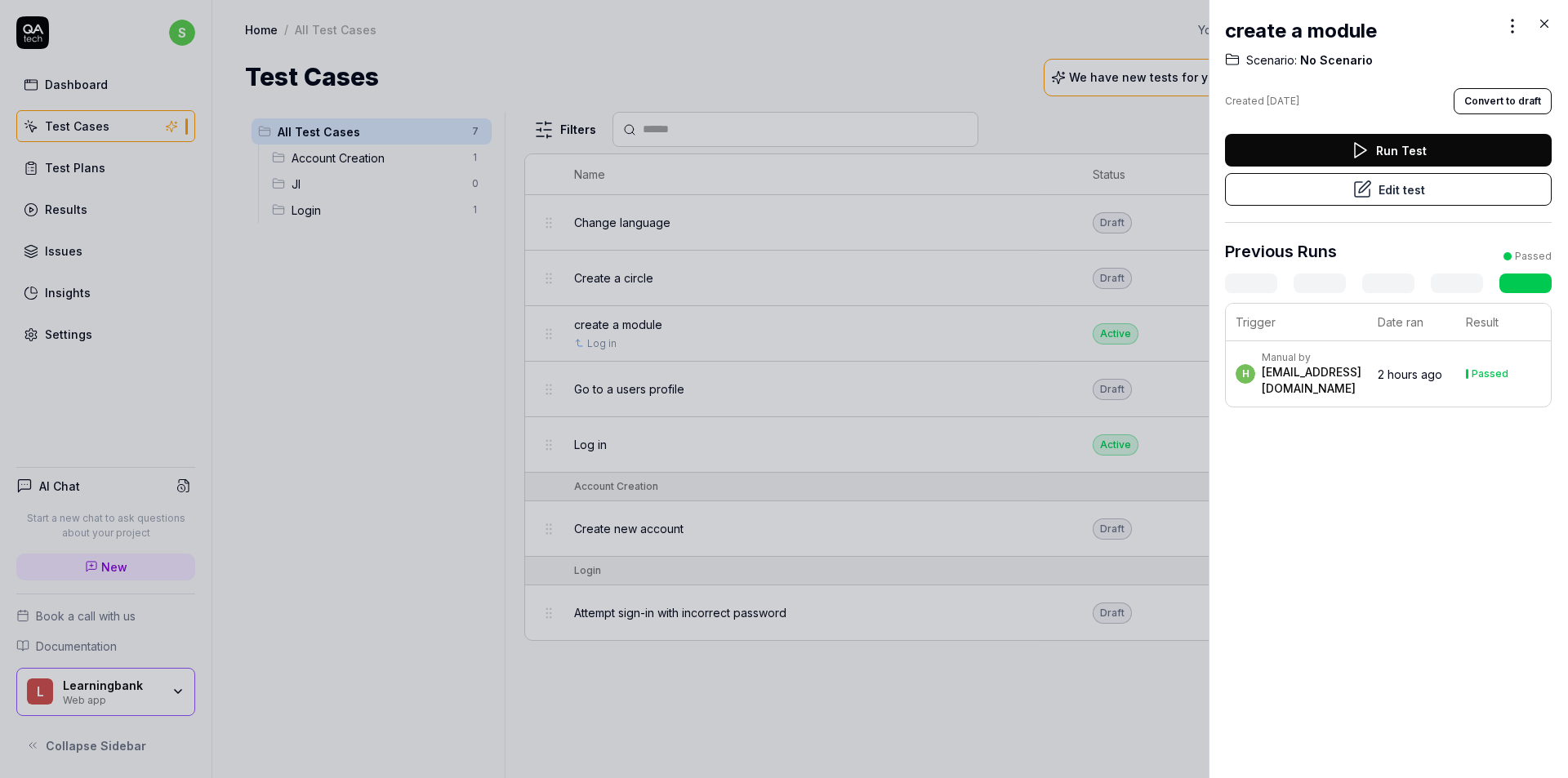
click at [1372, 188] on button "Edit test" at bounding box center [1388, 190] width 326 height 33
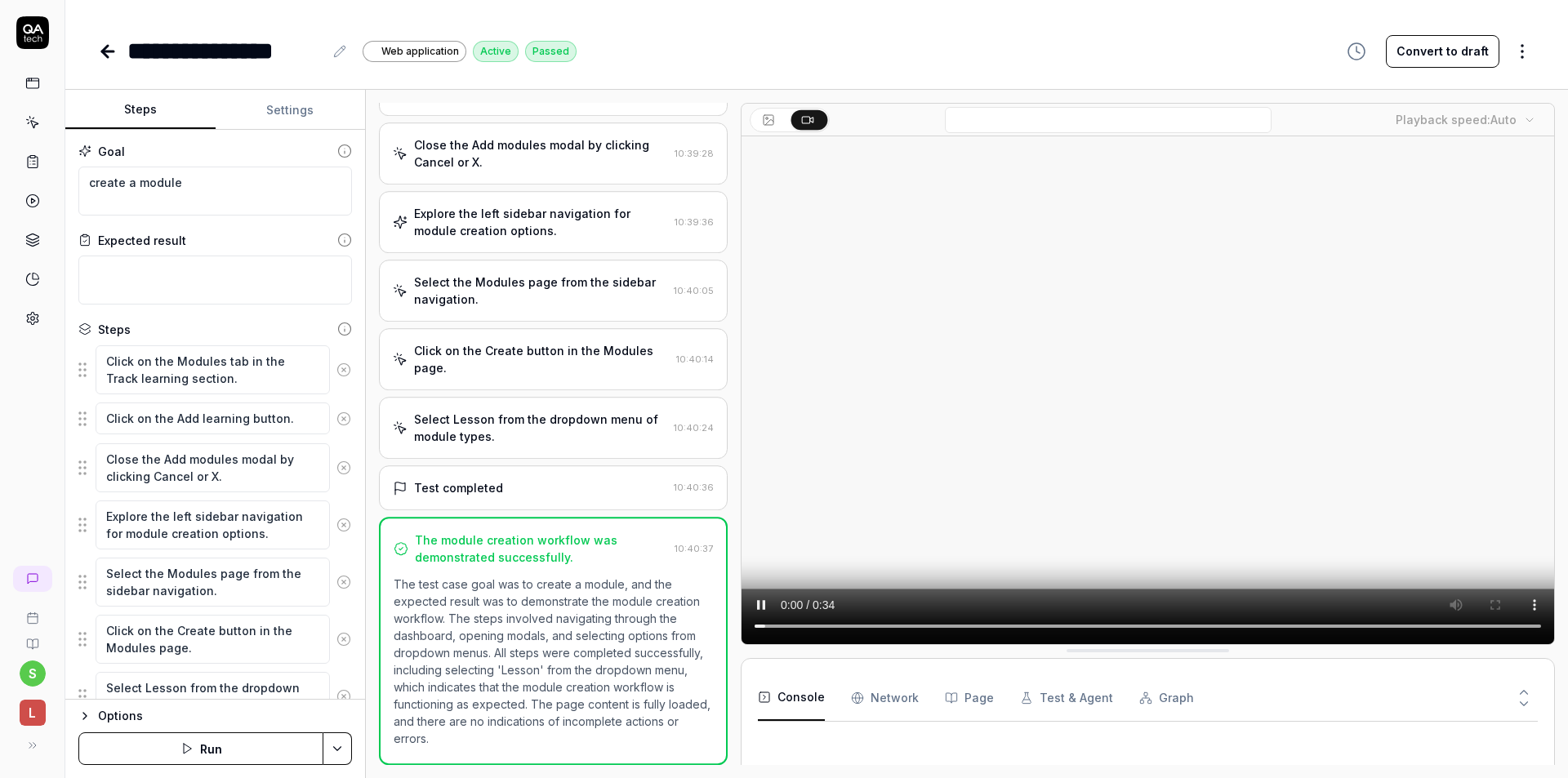
type textarea "*"
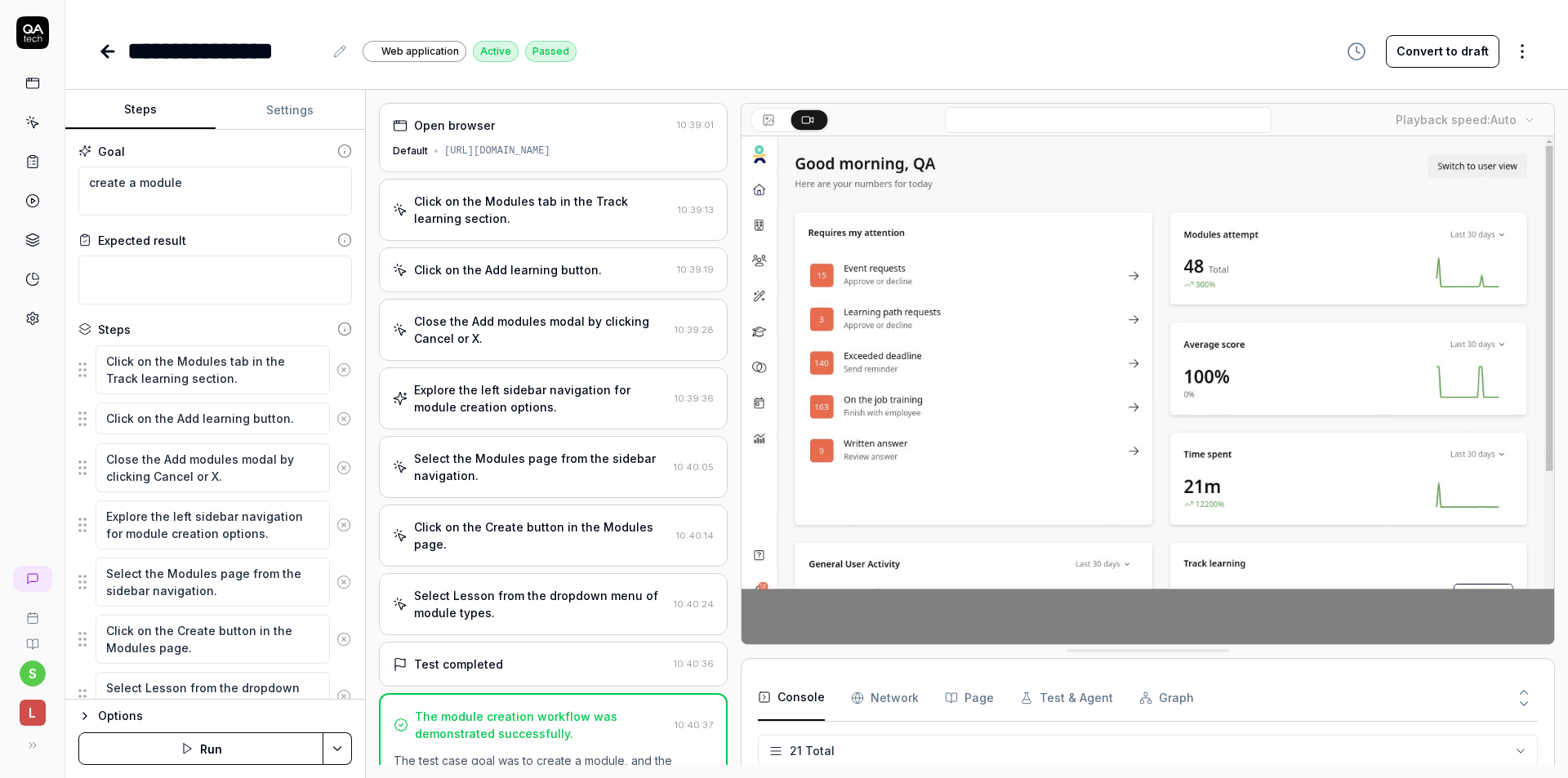
click at [509, 130] on div "Open browser" at bounding box center [531, 125] width 278 height 17
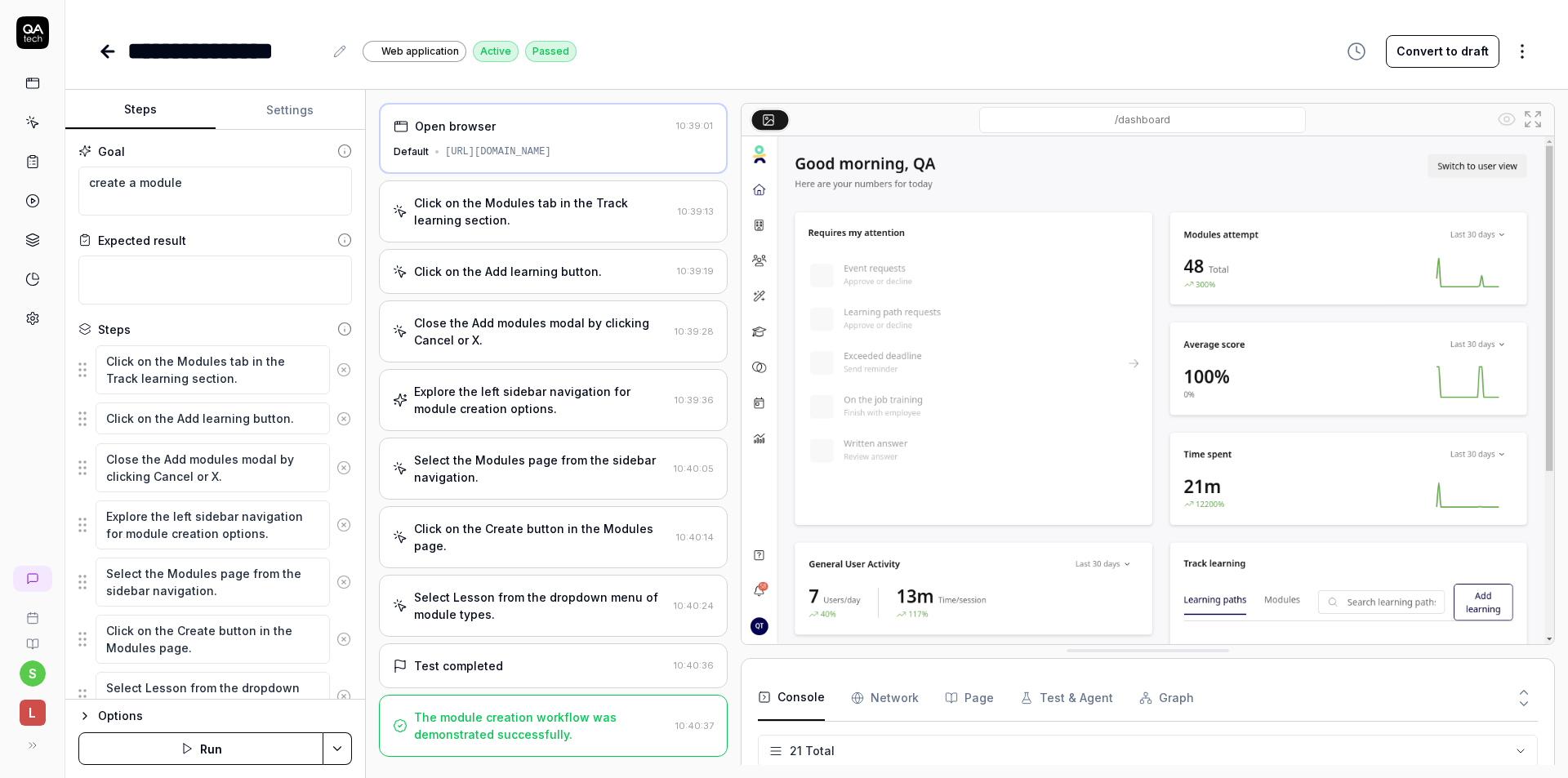
click at [682, 55] on div "**********" at bounding box center [817, 51] width 1437 height 37
drag, startPoint x: 685, startPoint y: 55, endPoint x: 673, endPoint y: 52, distance: 12.4
click at [670, 52] on div "**********" at bounding box center [817, 51] width 1437 height 37
click at [667, 51] on div "**********" at bounding box center [817, 51] width 1437 height 37
click at [105, 45] on icon at bounding box center [108, 51] width 20 height 20
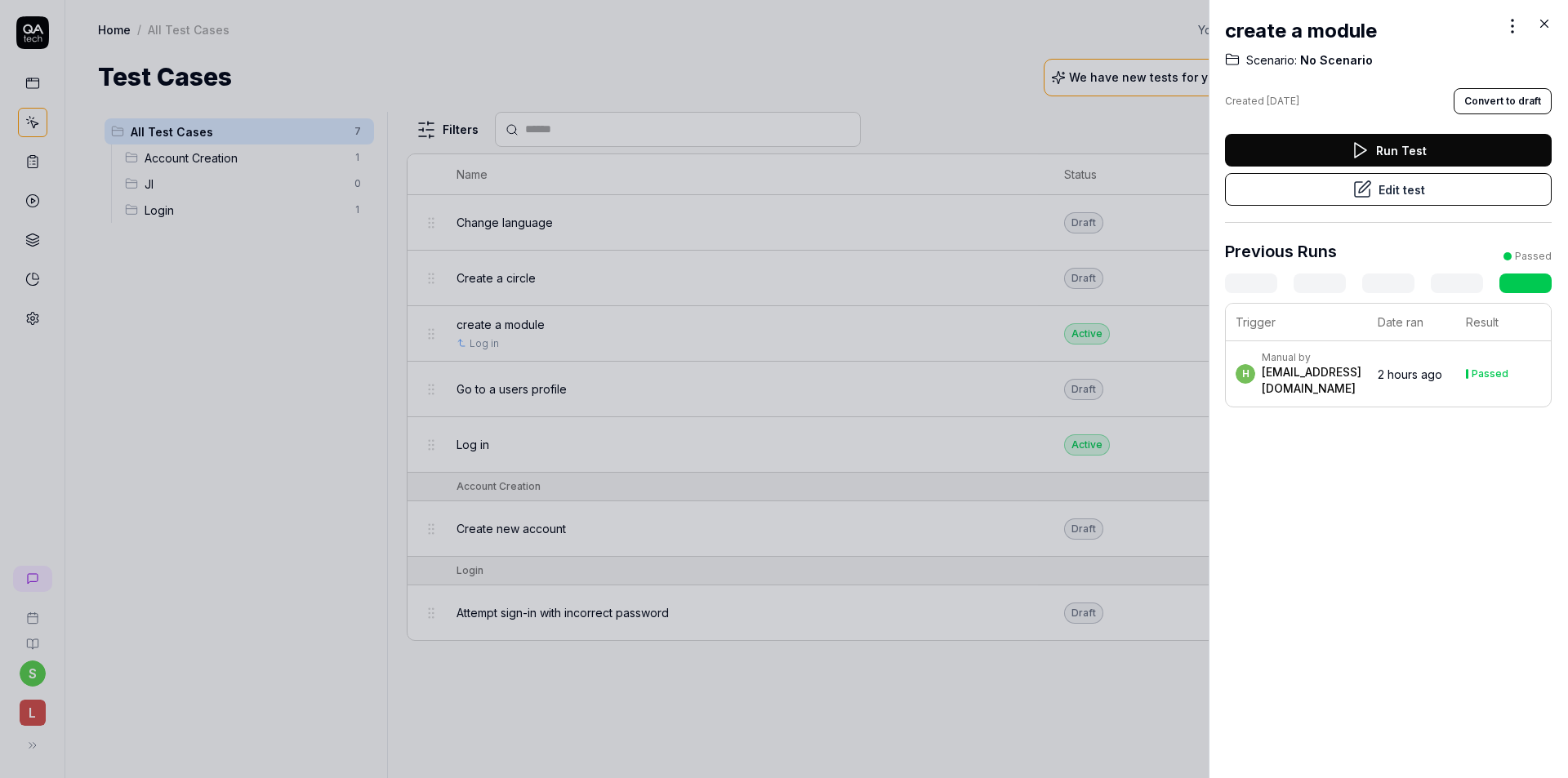
click at [862, 53] on div at bounding box center [784, 389] width 1568 height 778
